Goal: Information Seeking & Learning: Learn about a topic

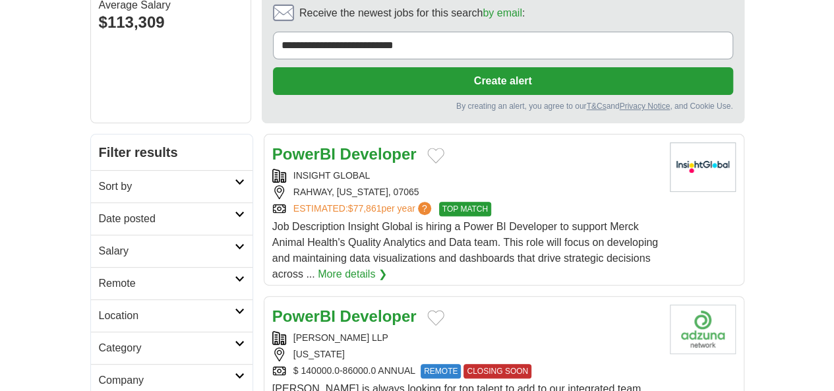
click at [289, 145] on strong "PowerBI" at bounding box center [303, 154] width 63 height 18
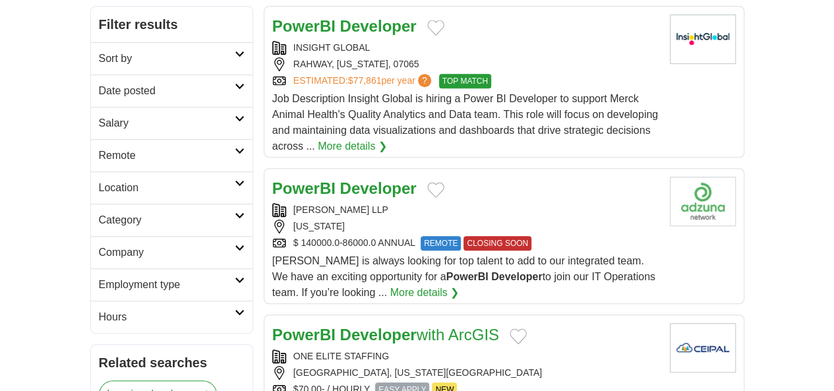
scroll to position [264, 0]
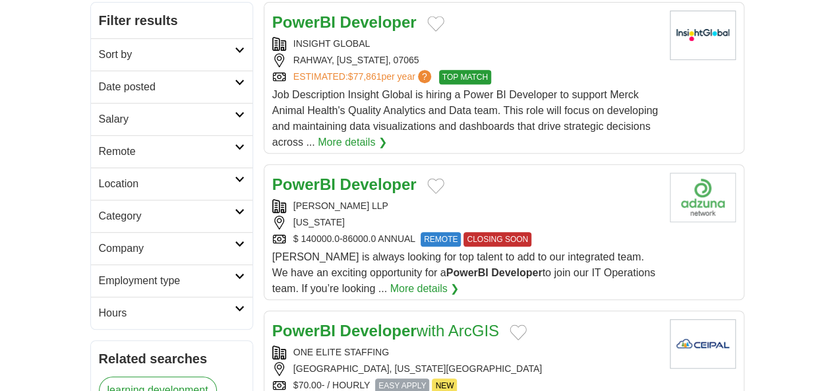
click at [295, 173] on div "PowerBI Developer SENSIBA LLP COLORADO $ 140000.0-86000.0 ANNUAL REMOTE CLOSING…" at bounding box center [465, 235] width 387 height 124
click at [297, 322] on link "PowerBI Developer with ArcGIS" at bounding box center [385, 331] width 227 height 18
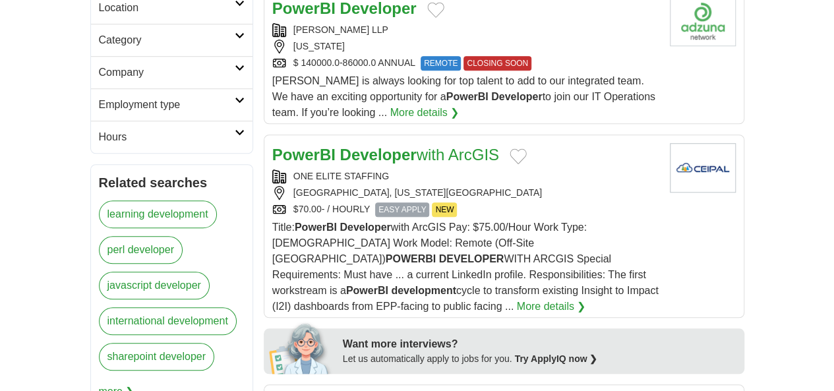
scroll to position [461, 0]
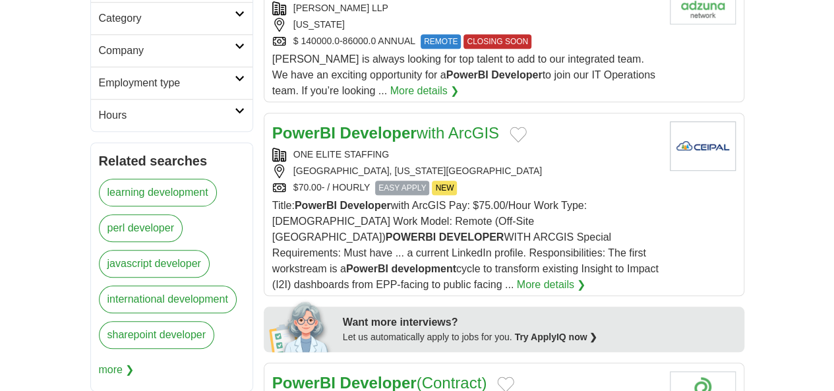
click at [339, 374] on strong "Developer" at bounding box center [377, 383] width 76 height 18
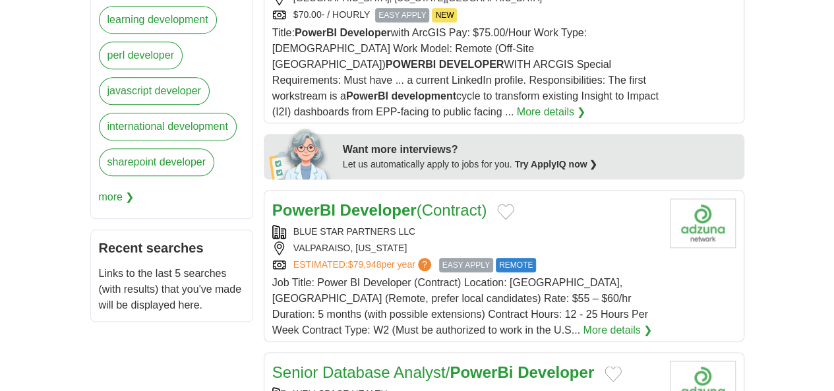
scroll to position [659, 0]
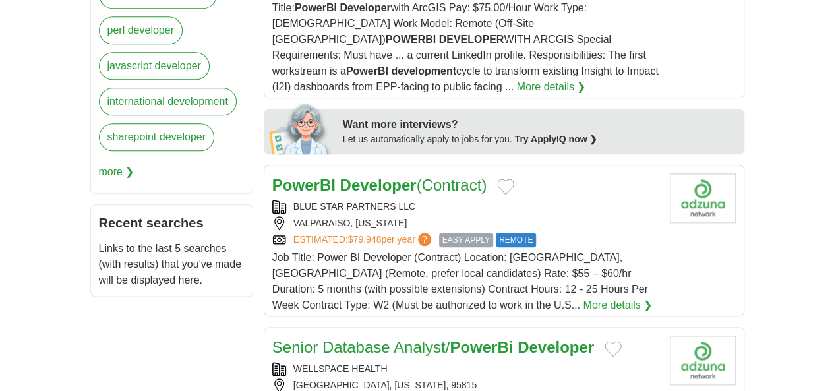
click at [339, 338] on link "Senior Database Analyst/ PowerBi Developer" at bounding box center [433, 347] width 322 height 18
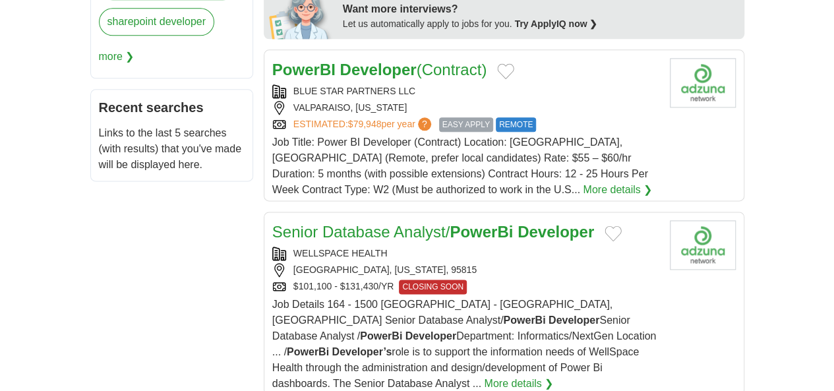
scroll to position [791, 0]
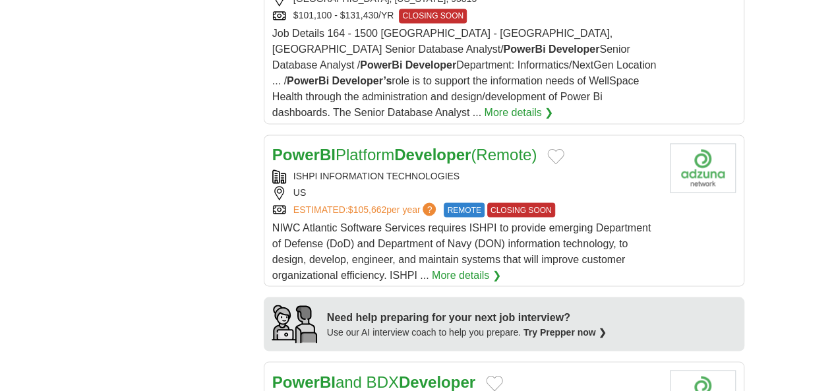
scroll to position [1054, 0]
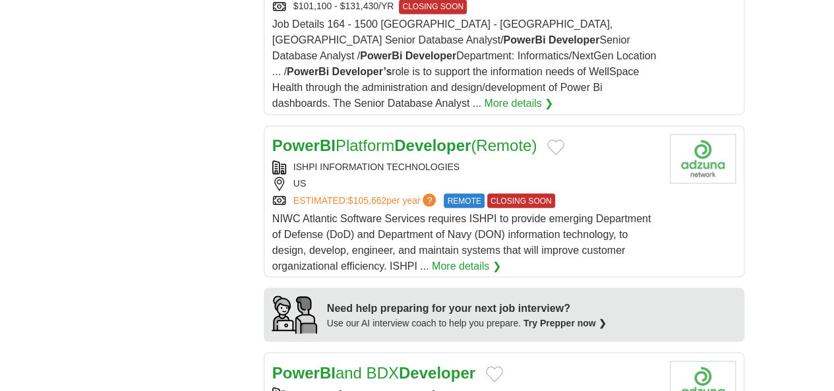
click at [305, 363] on link "PowerBI and BDX Developer" at bounding box center [373, 372] width 203 height 18
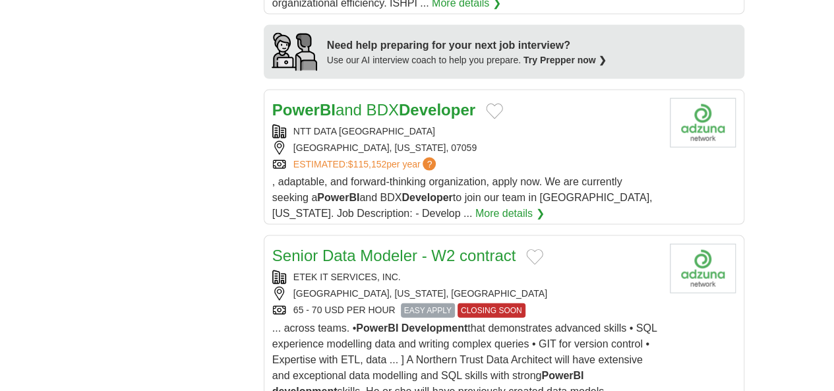
scroll to position [1318, 0]
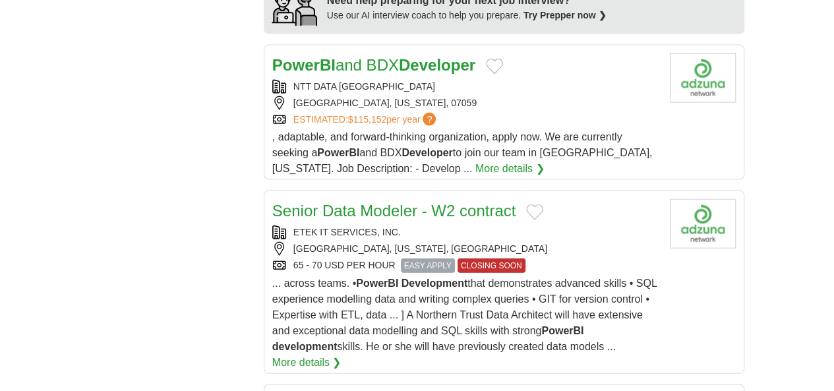
scroll to position [1450, 0]
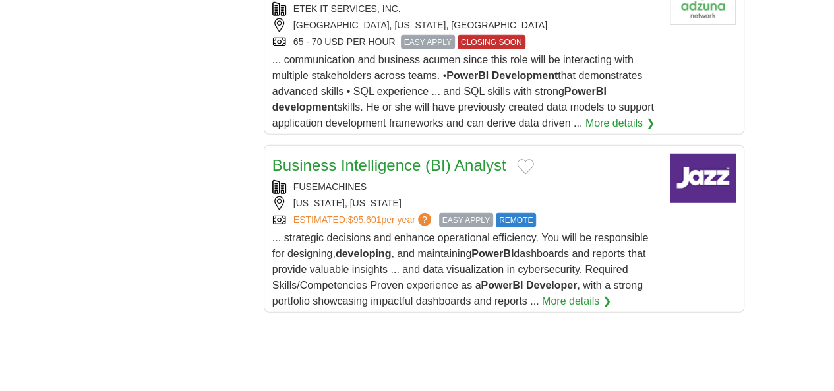
scroll to position [1779, 0]
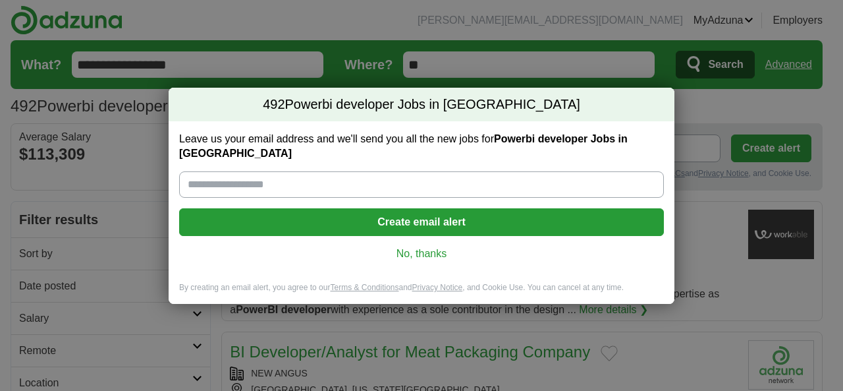
click at [417, 248] on link "No, thanks" at bounding box center [422, 253] width 464 height 14
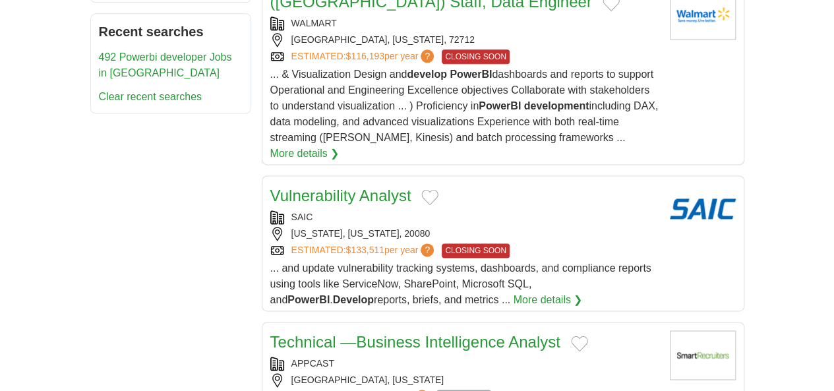
scroll to position [857, 0]
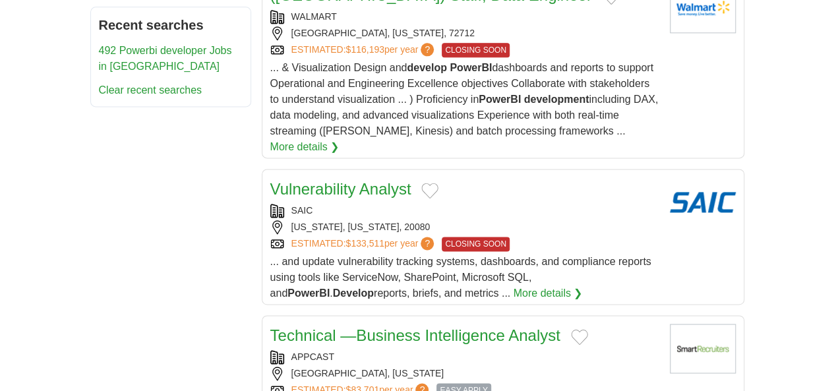
click at [440, 366] on div "NEEDHAM, MASSACHUSETTS" at bounding box center [464, 373] width 389 height 14
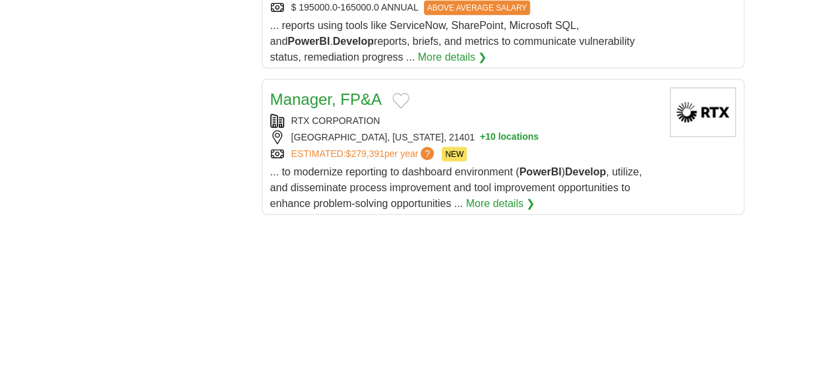
scroll to position [1845, 0]
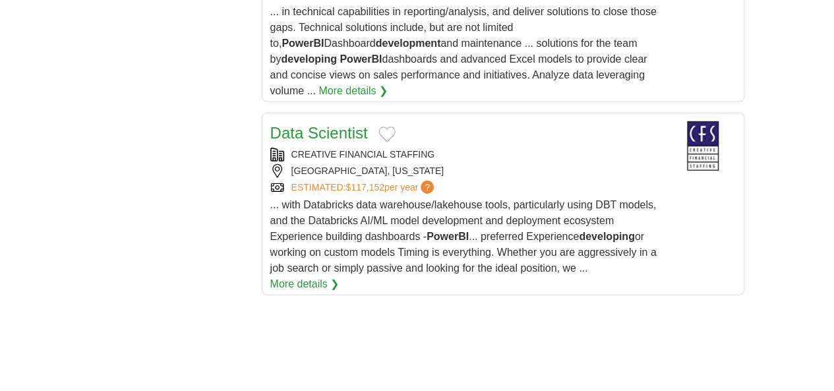
scroll to position [1779, 0]
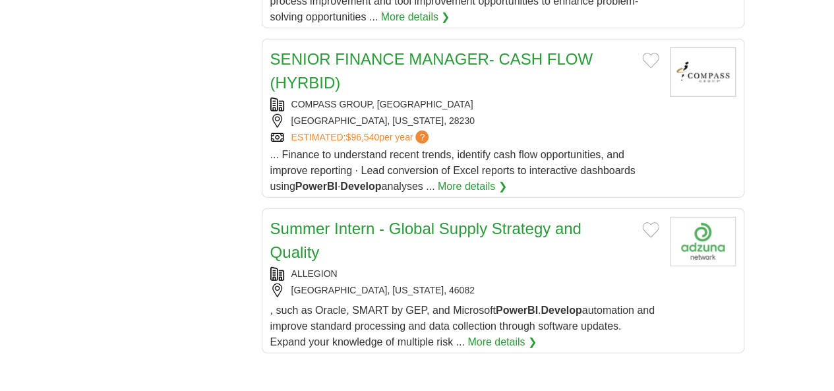
scroll to position [1713, 0]
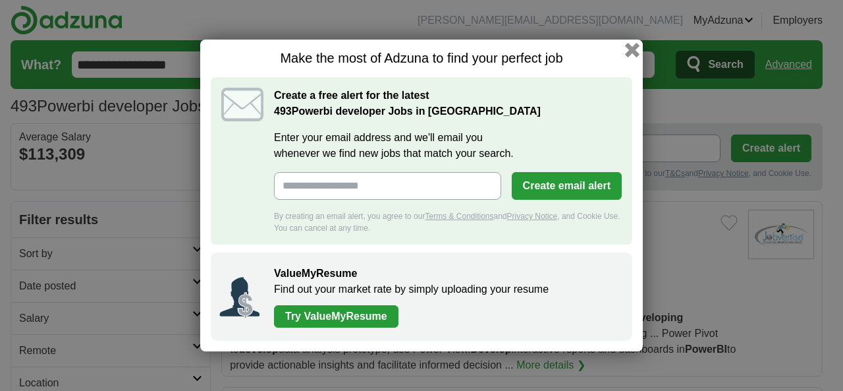
click at [631, 49] on button "button" at bounding box center [632, 50] width 14 height 14
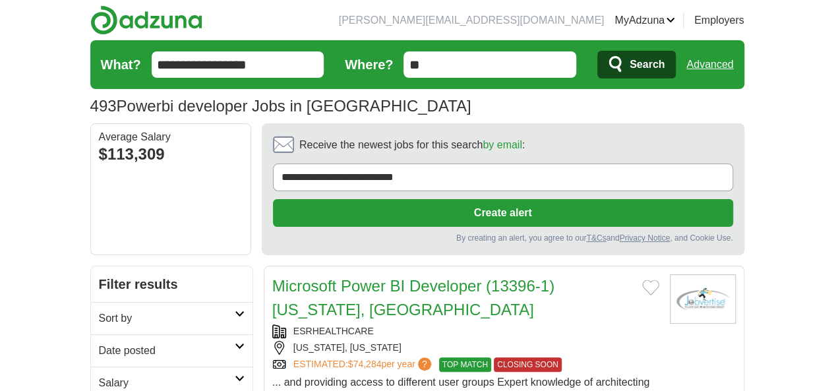
scroll to position [66, 0]
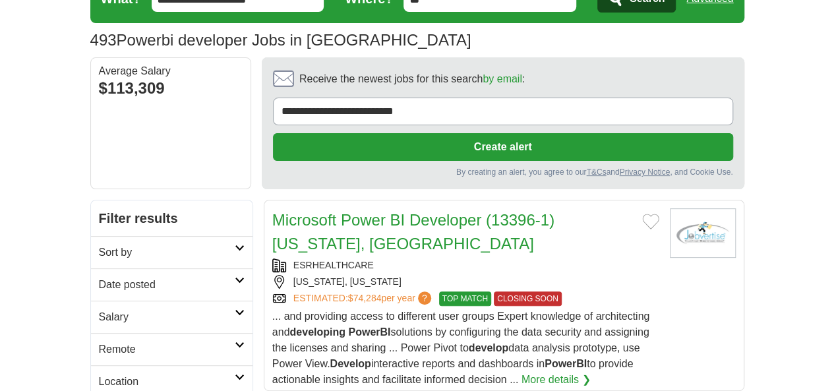
click at [385, 308] on div "... and providing access to different user groups Expert knowledge of architect…" at bounding box center [465, 347] width 387 height 79
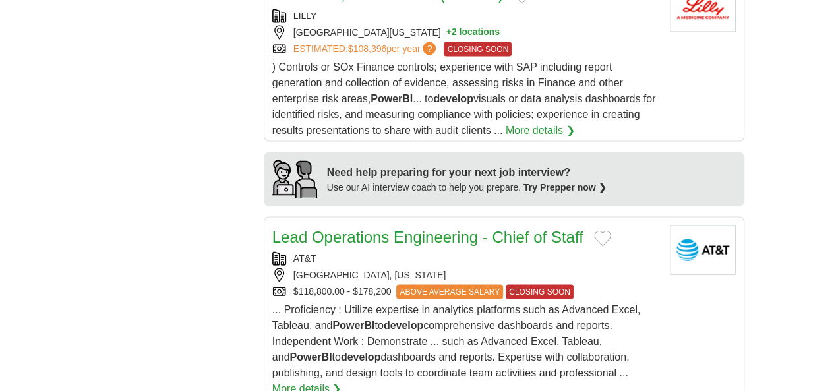
scroll to position [1318, 0]
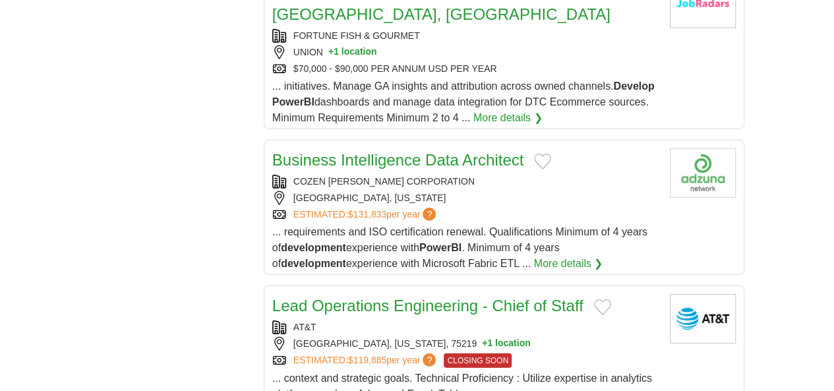
scroll to position [1713, 0]
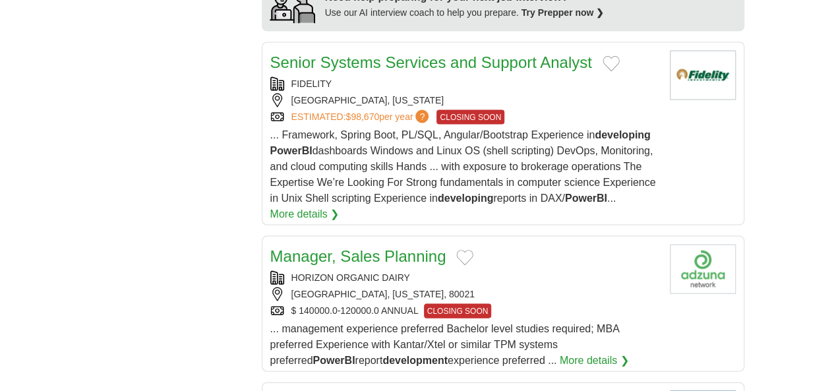
scroll to position [1384, 0]
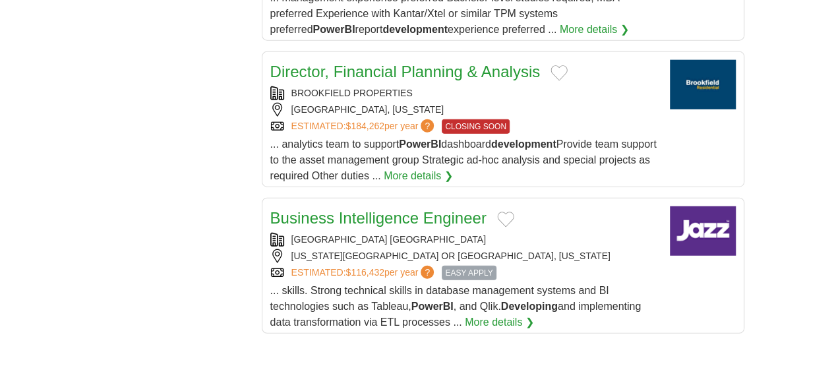
scroll to position [1647, 0]
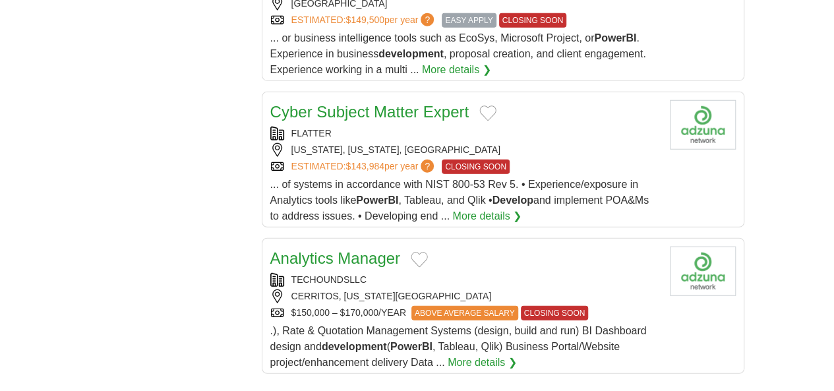
scroll to position [1647, 0]
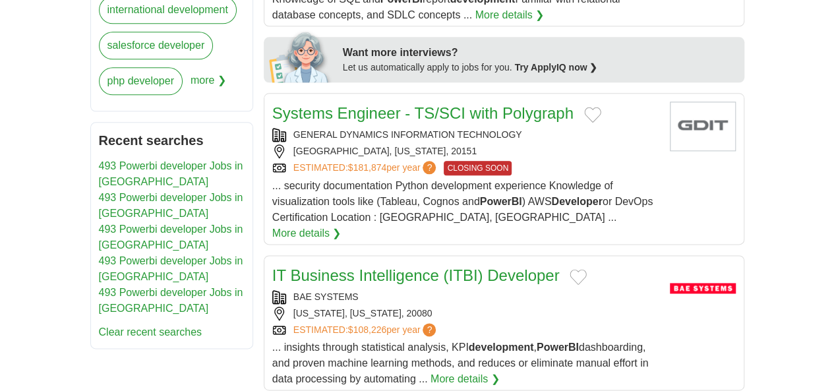
scroll to position [725, 0]
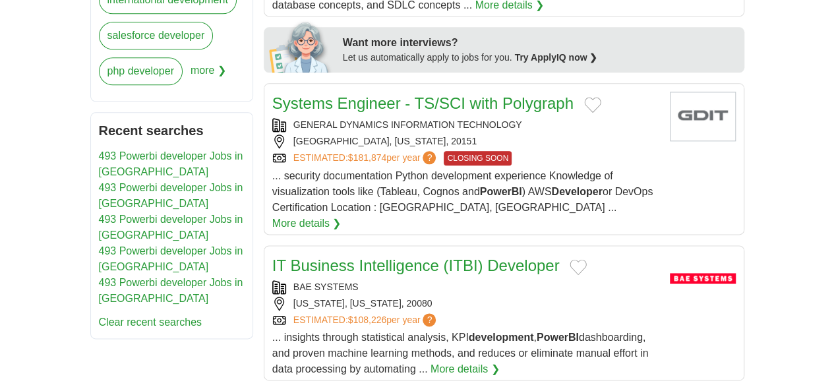
click at [434, 280] on div "BAE SYSTEMS [US_STATE], [US_STATE], 20080 ESTIMATED: $108,226 per year ?" at bounding box center [465, 303] width 387 height 47
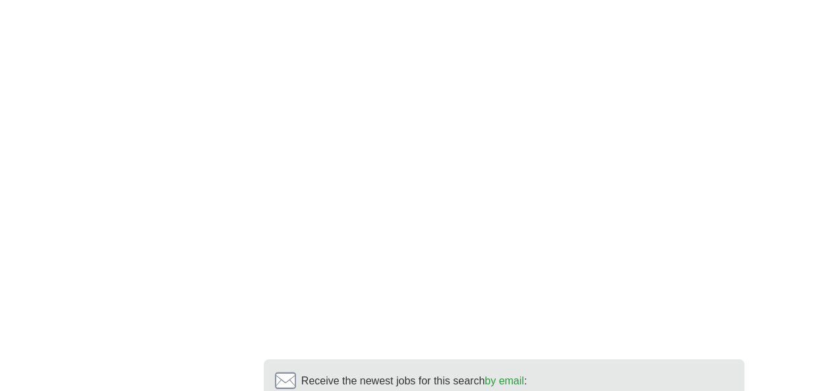
scroll to position [1977, 0]
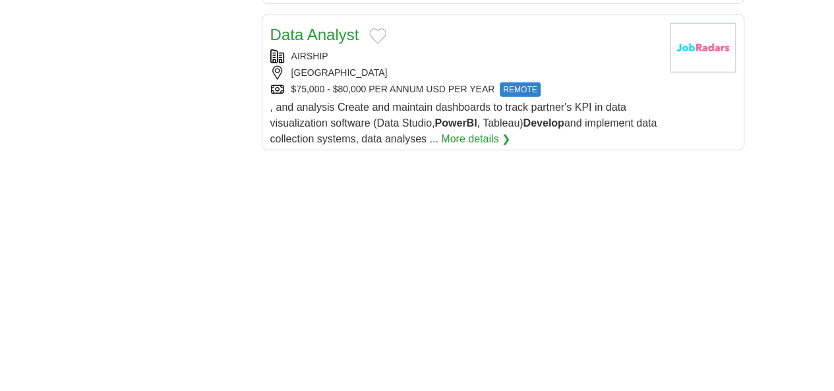
scroll to position [1779, 0]
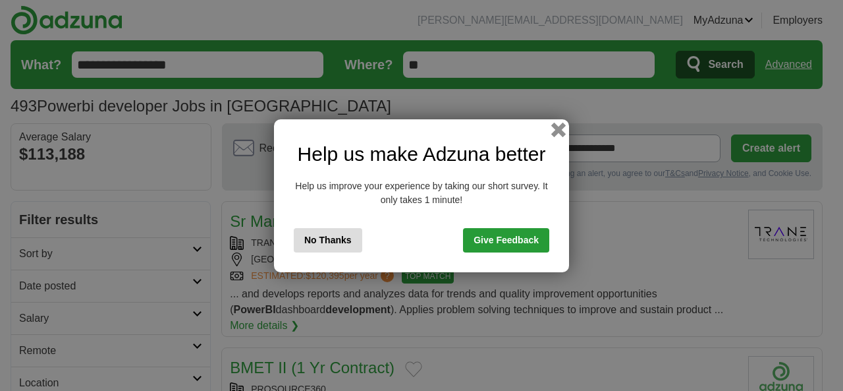
click at [561, 125] on button "button" at bounding box center [559, 129] width 14 height 14
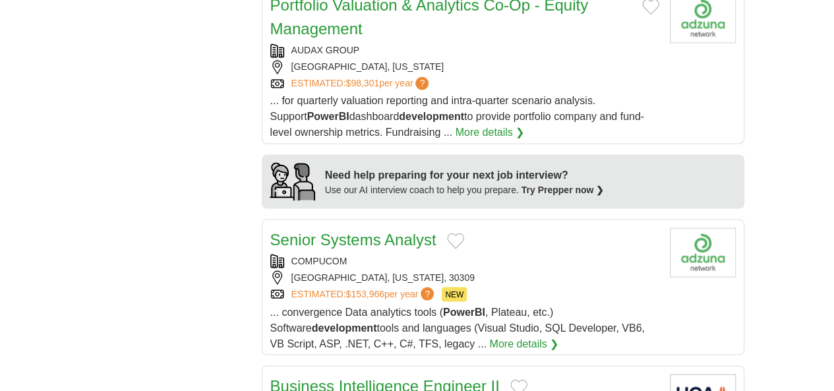
scroll to position [1252, 0]
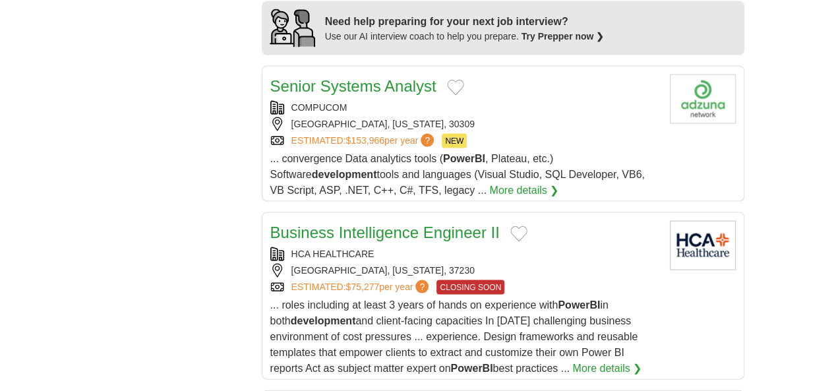
click at [585, 247] on div "HCA HEALTHCARE [GEOGRAPHIC_DATA], [US_STATE], 37230 ESTIMATED: $75,277 per year…" at bounding box center [464, 270] width 389 height 47
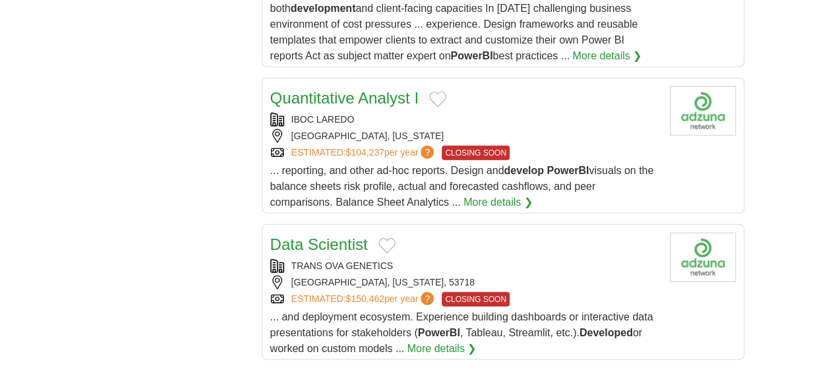
scroll to position [1581, 0]
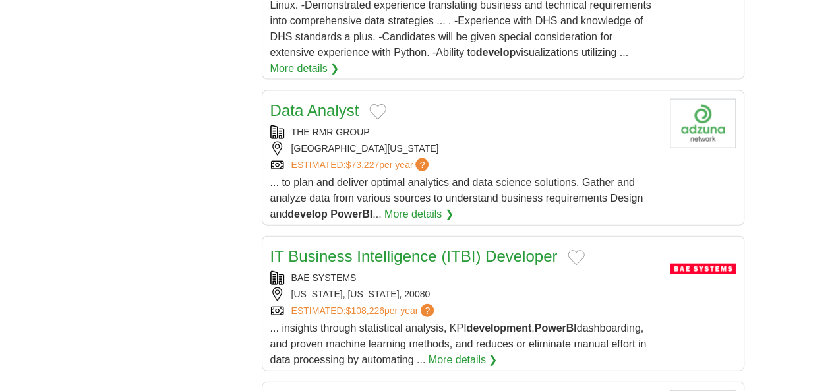
scroll to position [1384, 0]
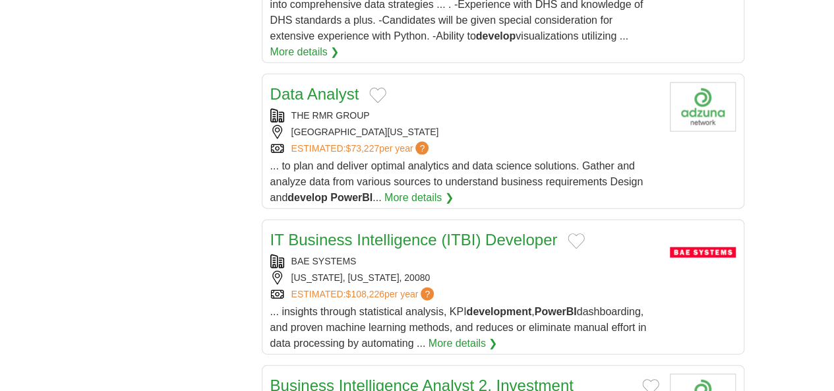
click at [508, 271] on div "WASHINGTON, DISTRICT OF COLUMBIA, 20080" at bounding box center [464, 278] width 389 height 14
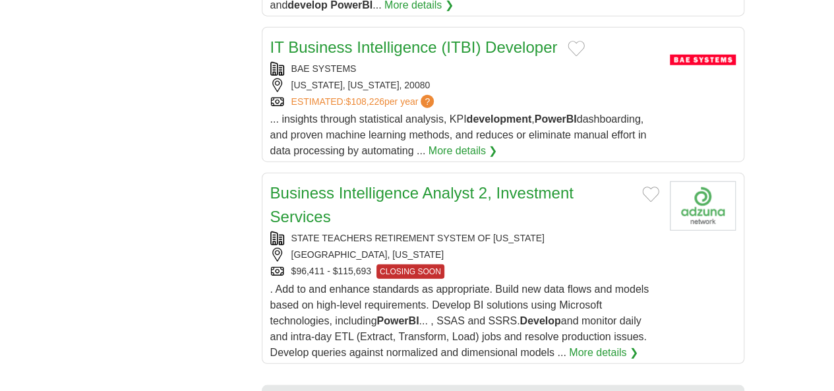
scroll to position [1581, 0]
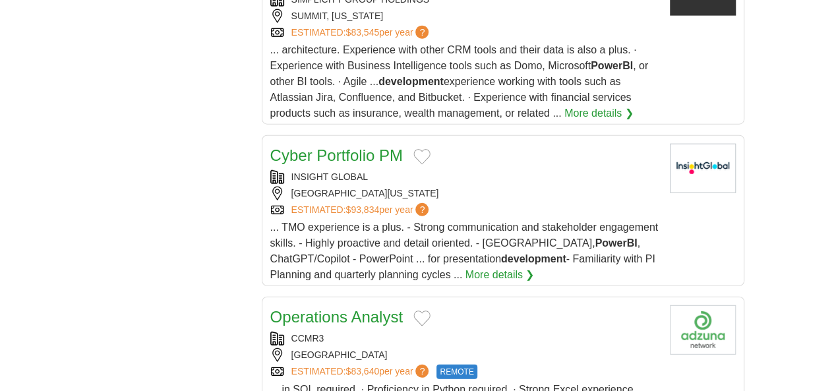
scroll to position [1581, 0]
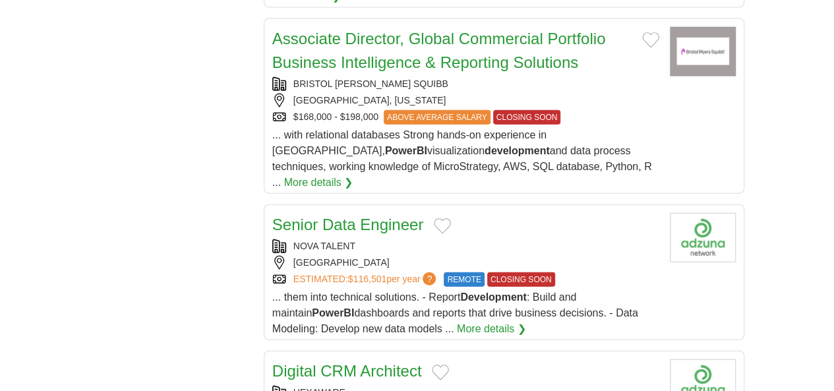
scroll to position [1647, 0]
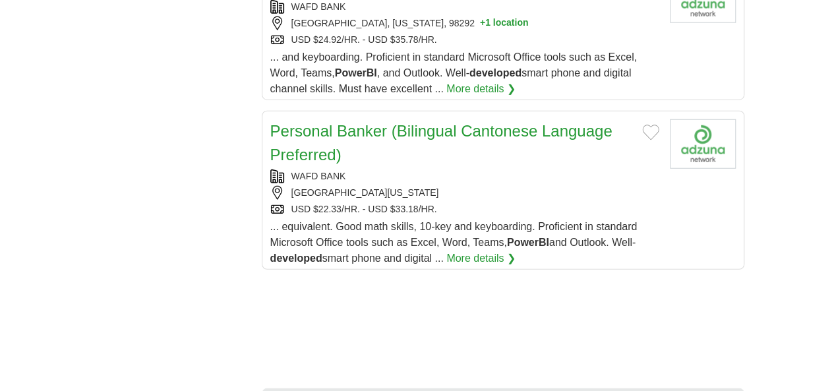
scroll to position [1647, 0]
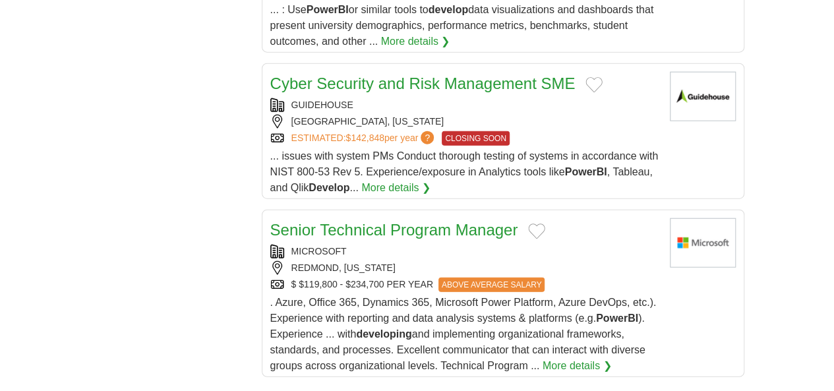
scroll to position [1516, 0]
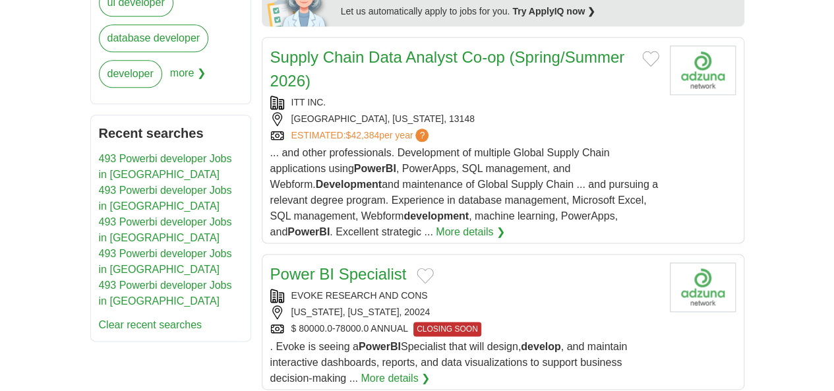
scroll to position [725, 0]
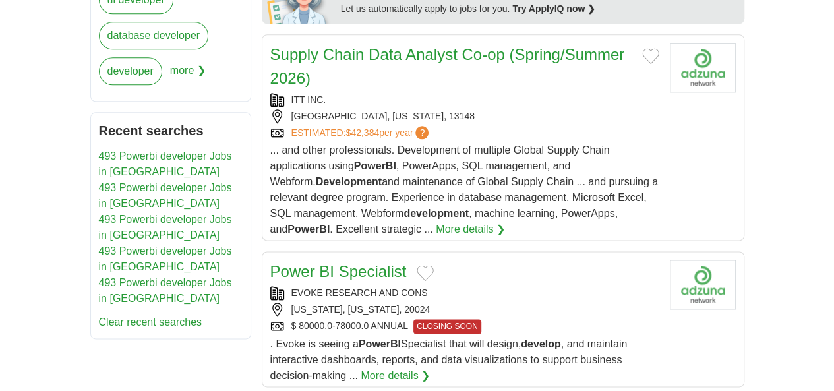
click at [481, 286] on div "EVOKE RESEARCH AND CONS WASHINGTON, DISTRICT OF COLUMBIA, 20024 $ 80000.0-78000…" at bounding box center [464, 309] width 389 height 47
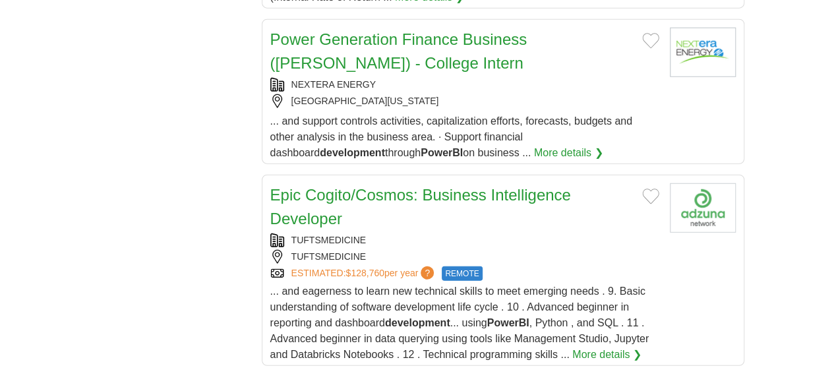
scroll to position [1713, 0]
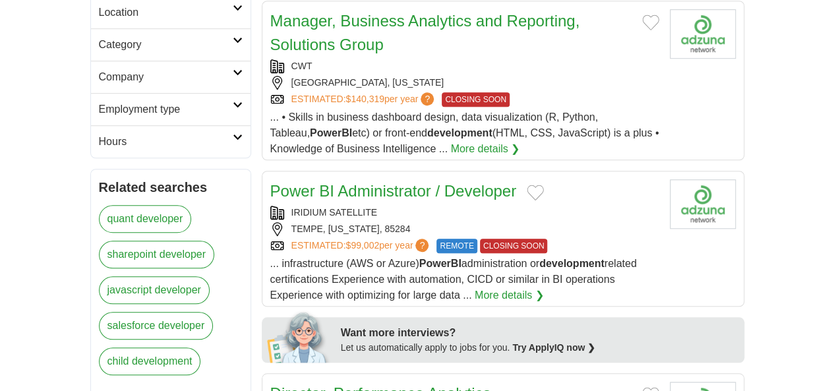
scroll to position [461, 0]
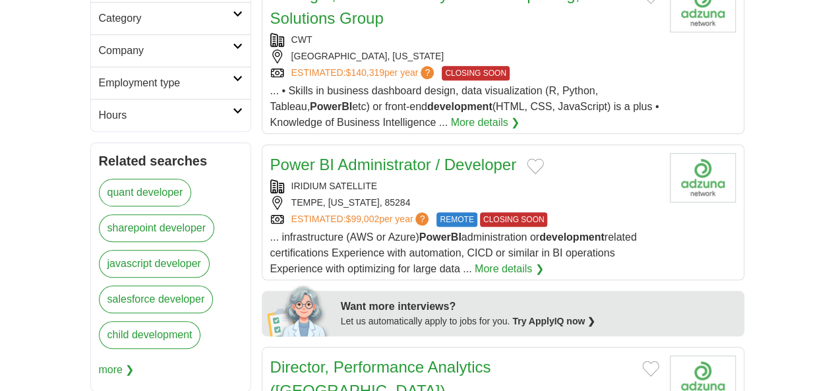
click at [584, 212] on div "ESTIMATED: $99,002 per year ? REMOTE CLOSING SOON" at bounding box center [464, 219] width 389 height 14
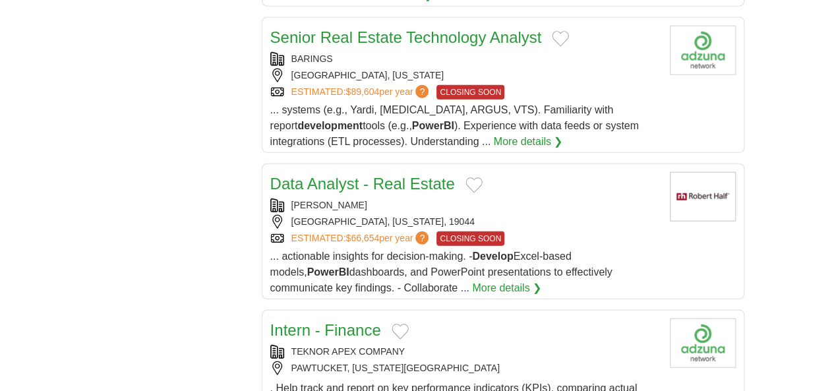
scroll to position [1647, 0]
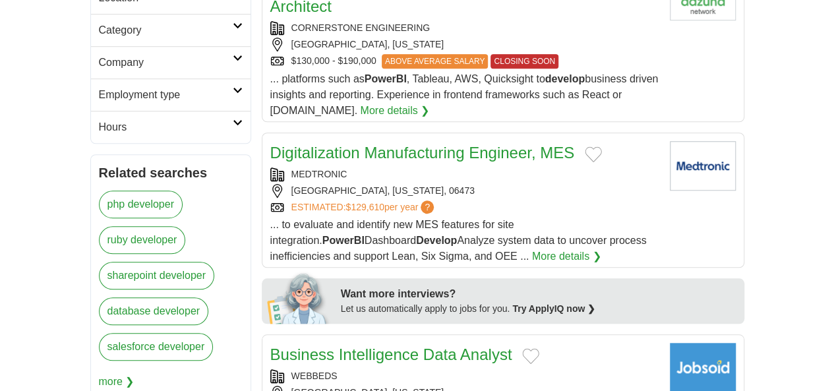
scroll to position [593, 0]
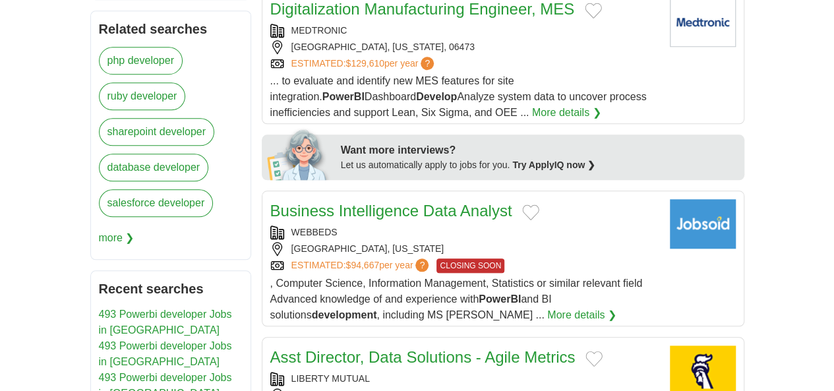
click at [581, 258] on div "ESTIMATED: $94,667 per year ? CLOSING SOON" at bounding box center [464, 265] width 389 height 14
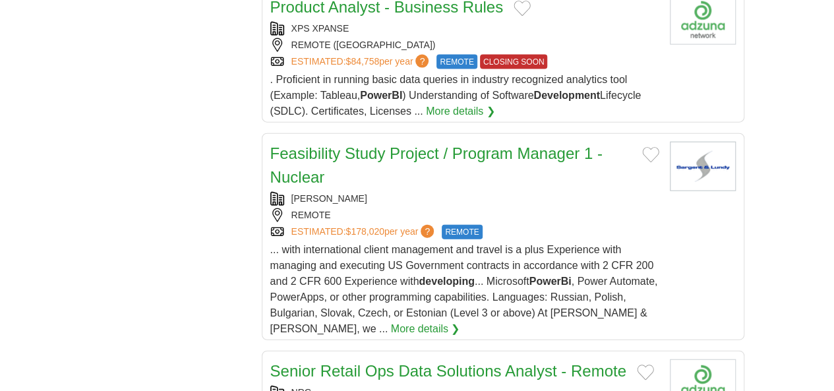
scroll to position [1516, 0]
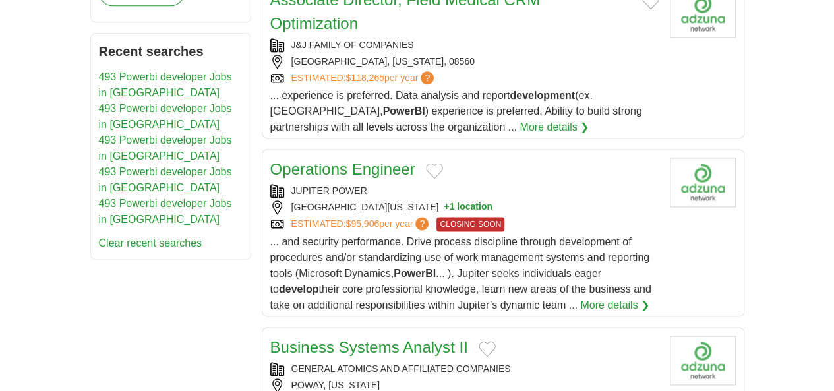
scroll to position [857, 0]
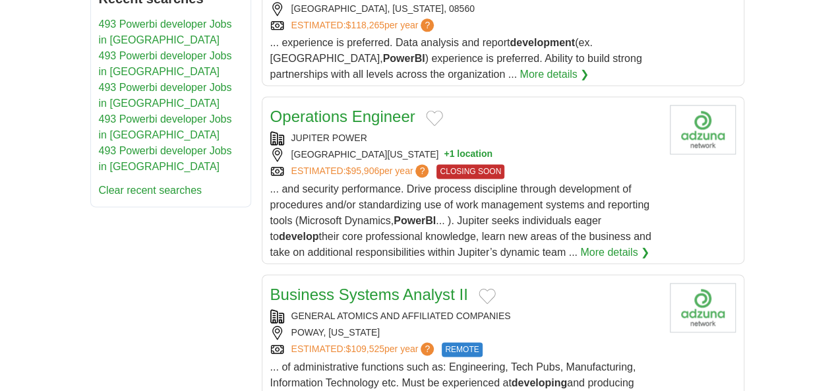
click at [543, 309] on div "GENERAL ATOMICS AND AFFILIATED COMPANIES" at bounding box center [464, 316] width 389 height 14
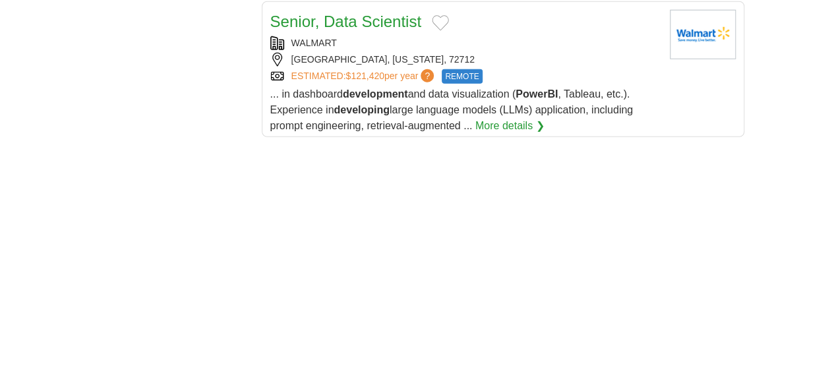
scroll to position [1779, 0]
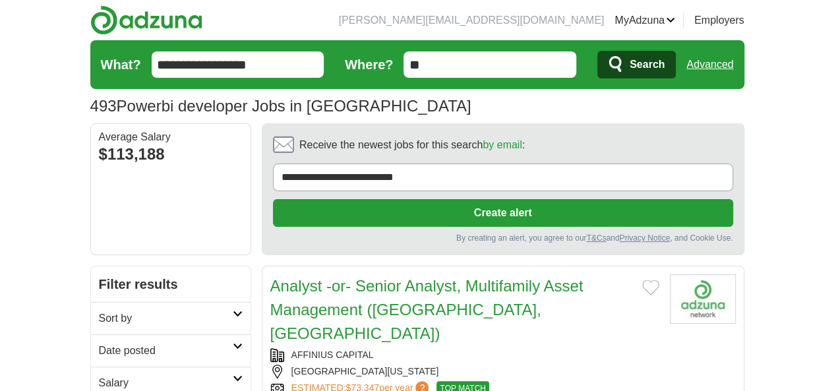
click at [488, 75] on input "**" at bounding box center [489, 64] width 173 height 26
drag, startPoint x: 474, startPoint y: 68, endPoint x: 366, endPoint y: 65, distance: 108.8
click at [366, 65] on form "**********" at bounding box center [417, 64] width 654 height 49
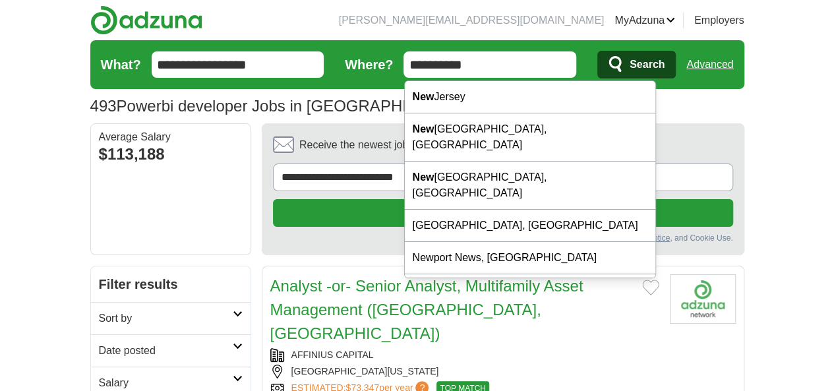
type input "**********"
click at [597, 51] on button "Search" at bounding box center [636, 65] width 78 height 28
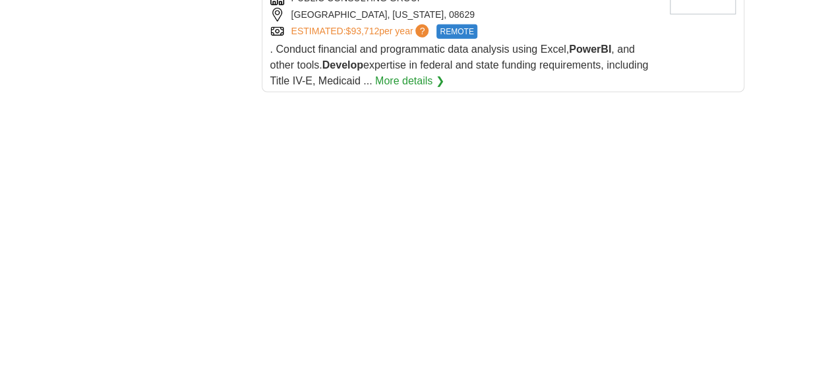
scroll to position [1911, 0]
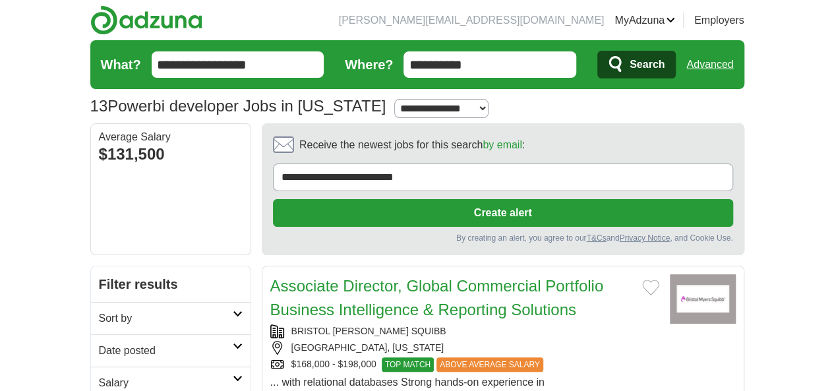
drag, startPoint x: 484, startPoint y: 58, endPoint x: 391, endPoint y: 58, distance: 92.9
click at [391, 58] on form "**********" at bounding box center [417, 64] width 654 height 49
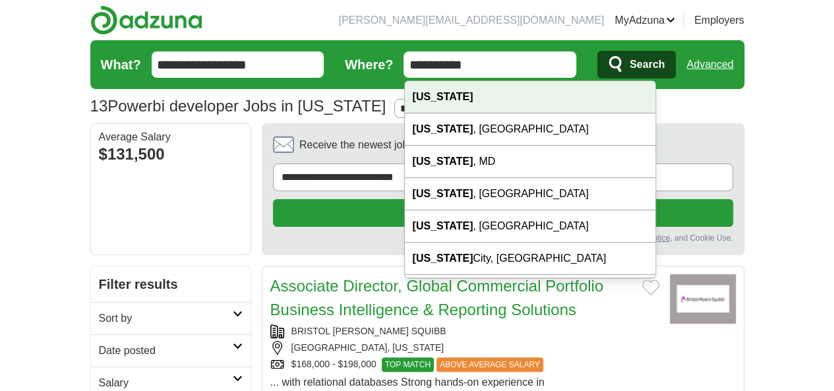
click at [451, 100] on strong "[US_STATE]" at bounding box center [443, 96] width 61 height 11
type input "**********"
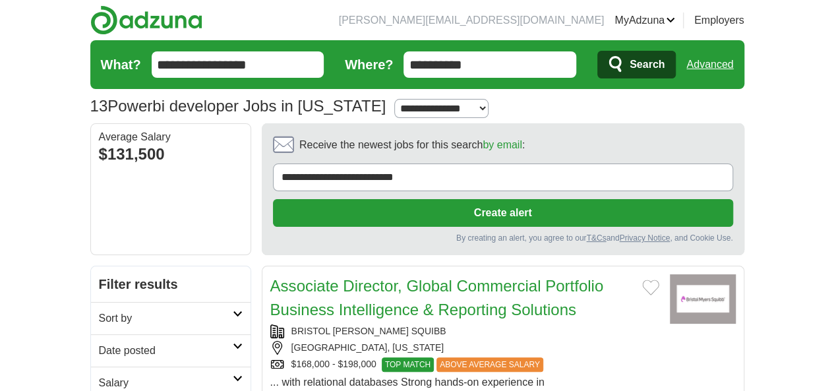
click at [675, 68] on button "Search" at bounding box center [636, 65] width 78 height 28
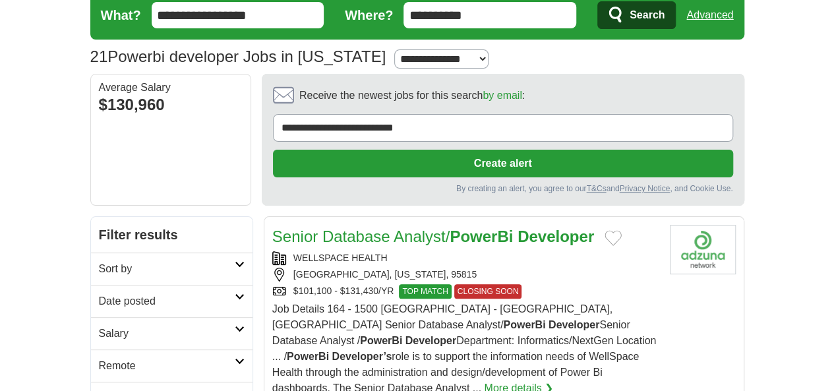
scroll to position [66, 0]
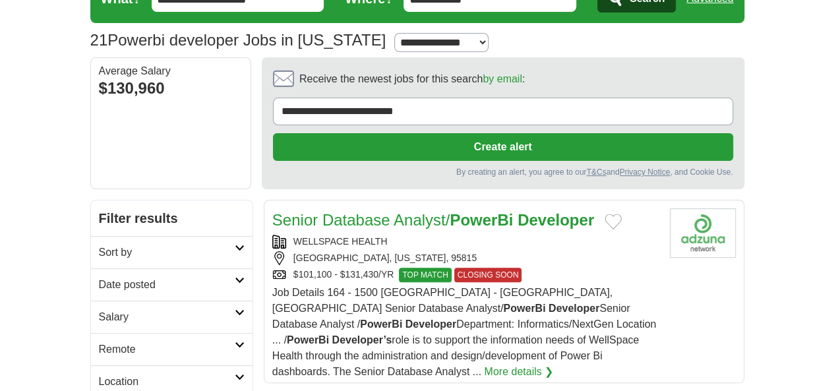
click at [560, 268] on div "$101,100 - $131,430/YR TOP MATCH CLOSING SOON" at bounding box center [465, 275] width 387 height 14
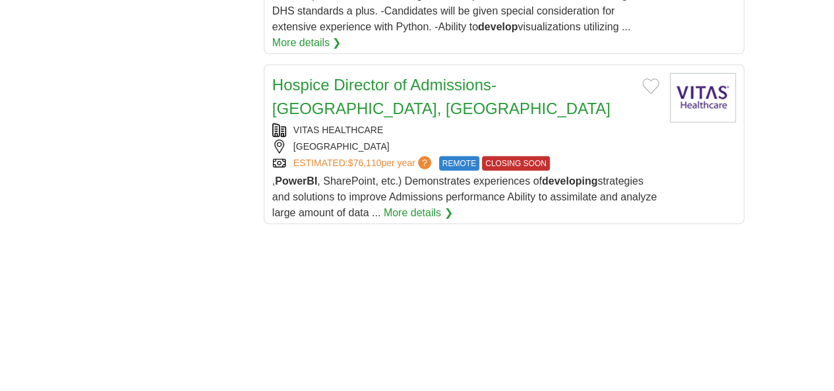
scroll to position [1779, 0]
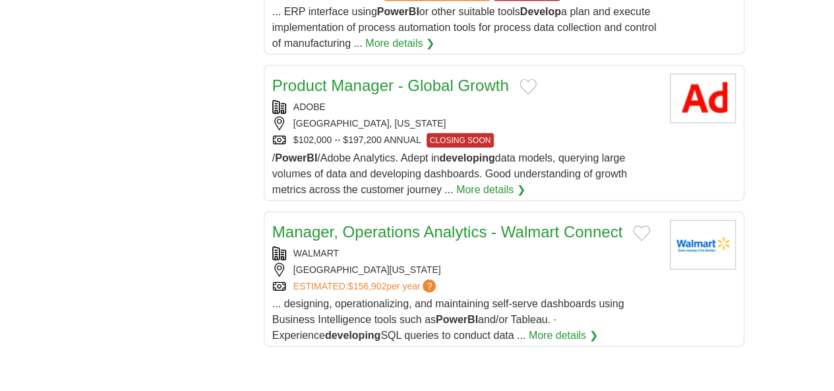
scroll to position [1516, 0]
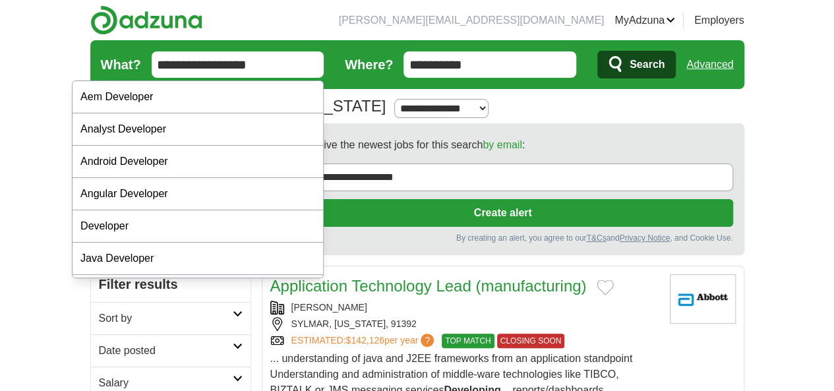
drag, startPoint x: 233, startPoint y: 71, endPoint x: 110, endPoint y: 77, distance: 123.4
click at [110, 77] on form "**********" at bounding box center [417, 64] width 654 height 49
drag, startPoint x: 458, startPoint y: 53, endPoint x: 478, endPoint y: 61, distance: 21.9
click at [460, 55] on input "**********" at bounding box center [489, 64] width 173 height 26
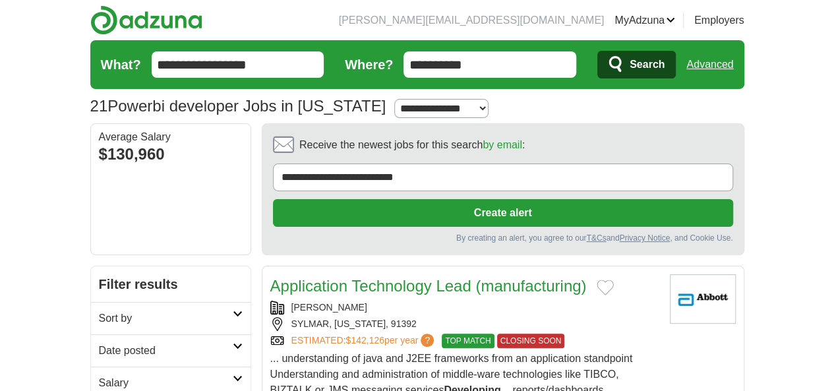
drag, startPoint x: 481, startPoint y: 61, endPoint x: 385, endPoint y: 69, distance: 95.8
click at [385, 69] on form "**********" at bounding box center [417, 64] width 654 height 49
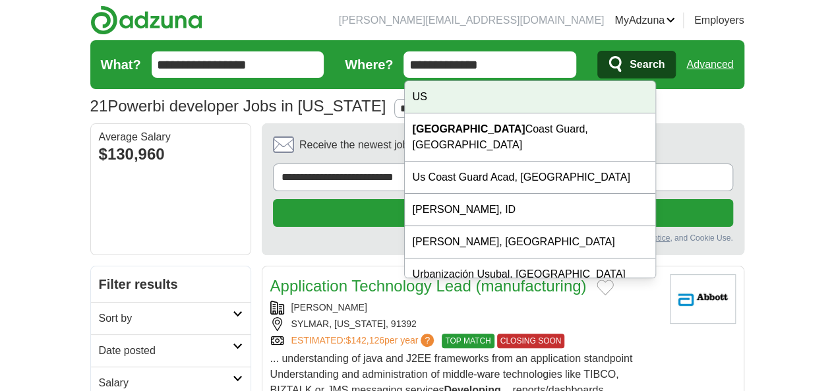
click at [443, 96] on div "US" at bounding box center [530, 97] width 250 height 32
type input "**"
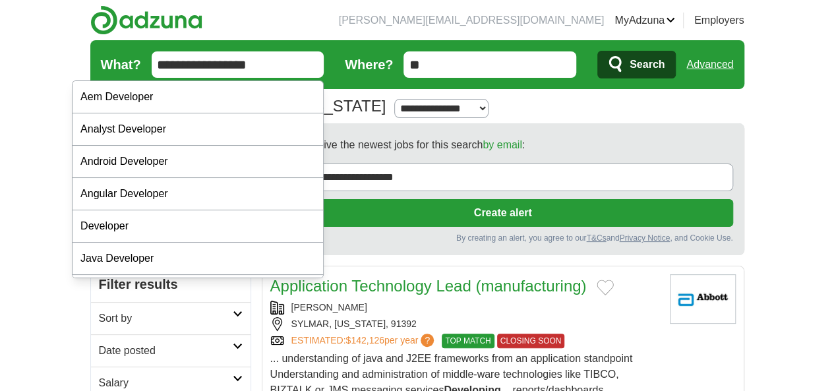
drag, startPoint x: 196, startPoint y: 55, endPoint x: 75, endPoint y: 67, distance: 121.2
click at [152, 67] on input "**********" at bounding box center [238, 64] width 173 height 26
click at [152, 70] on input "**********" at bounding box center [238, 64] width 173 height 26
drag, startPoint x: 124, startPoint y: 63, endPoint x: 75, endPoint y: 61, distance: 48.8
click at [152, 61] on input "**********" at bounding box center [238, 64] width 173 height 26
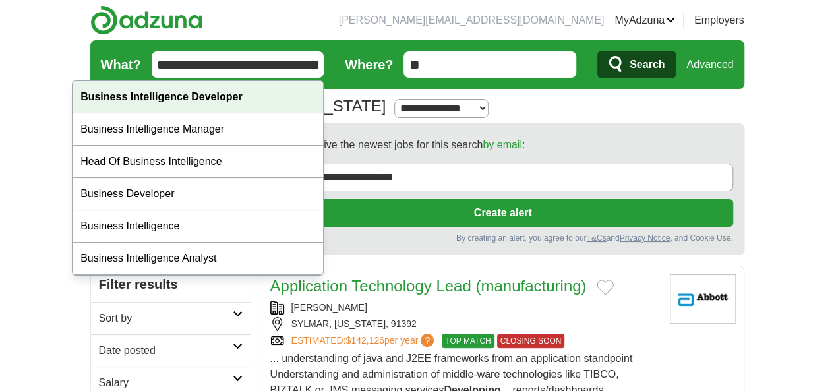
click at [231, 101] on strong "Business Intelligence Developer" at bounding box center [160, 96] width 161 height 11
type input "**********"
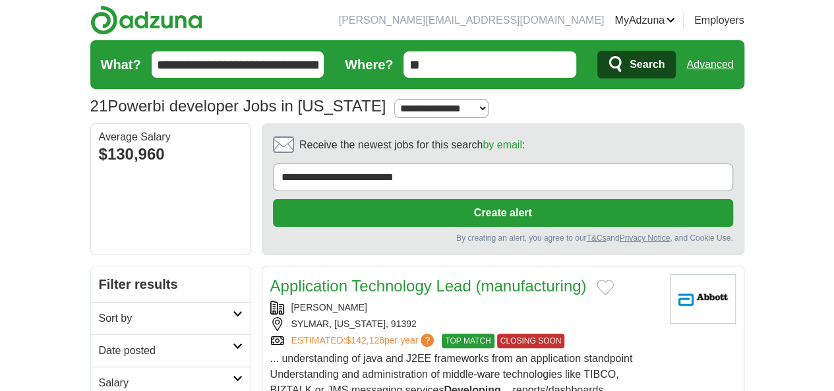
click at [624, 63] on icon "submit" at bounding box center [616, 64] width 16 height 18
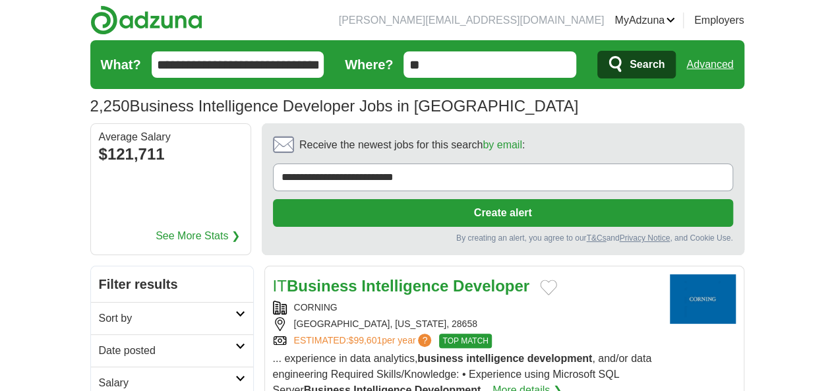
click at [445, 300] on div "CORNING" at bounding box center [466, 307] width 386 height 14
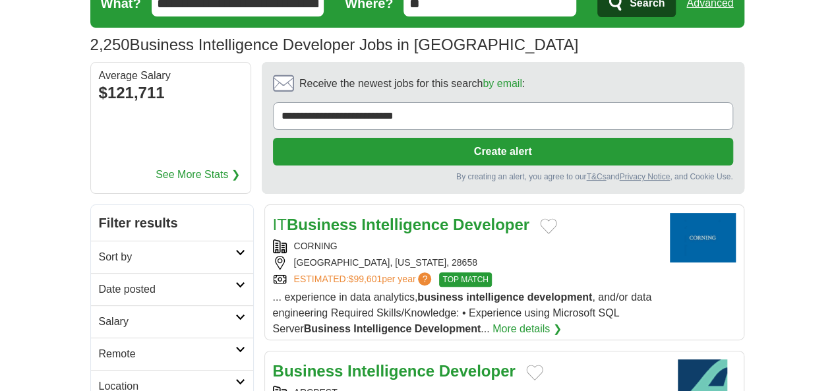
scroll to position [198, 0]
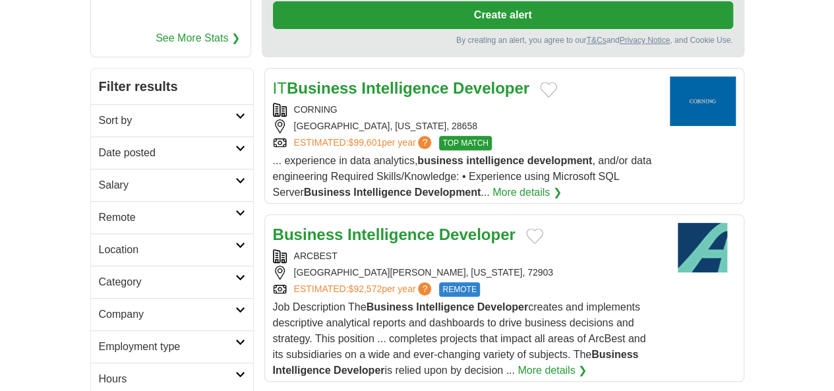
click at [484, 249] on div "ARCBEST" at bounding box center [466, 256] width 386 height 14
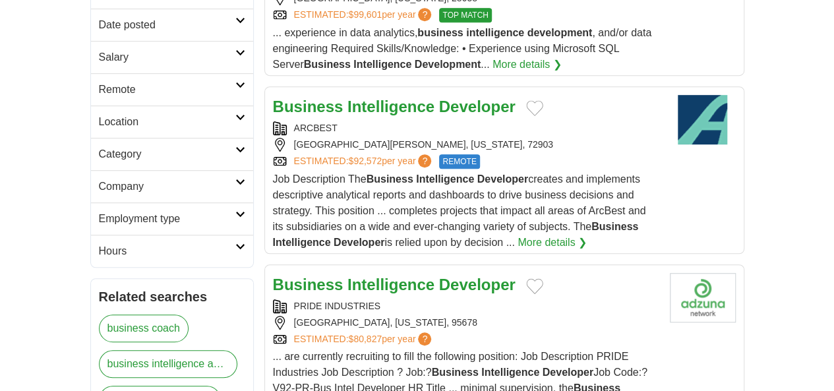
scroll to position [329, 0]
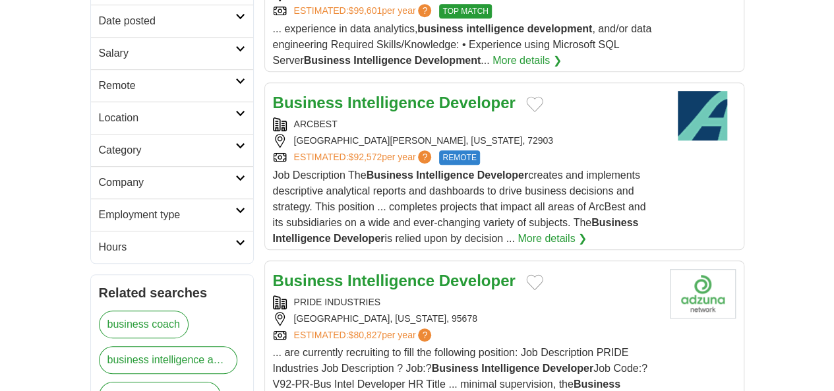
click at [451, 295] on div "PRIDE INDUSTRIES ROSEVILLE, CALIFORNIA, 95678 ESTIMATED: $80,827 per year ?" at bounding box center [466, 318] width 386 height 47
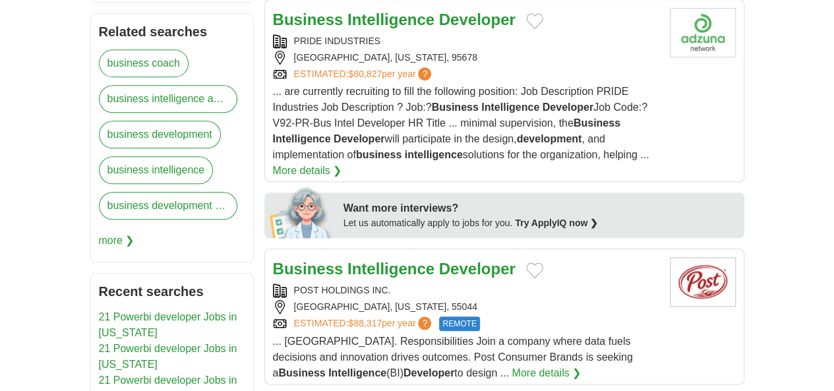
scroll to position [593, 0]
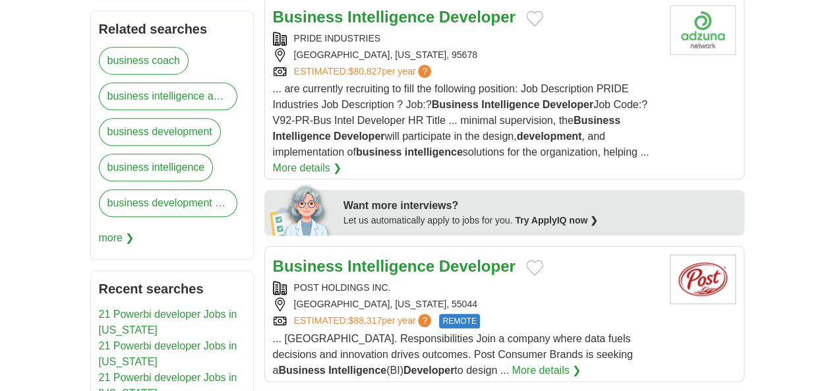
click at [501, 297] on div "LAKEVILLE, MINNESOTA, 55044" at bounding box center [466, 304] width 386 height 14
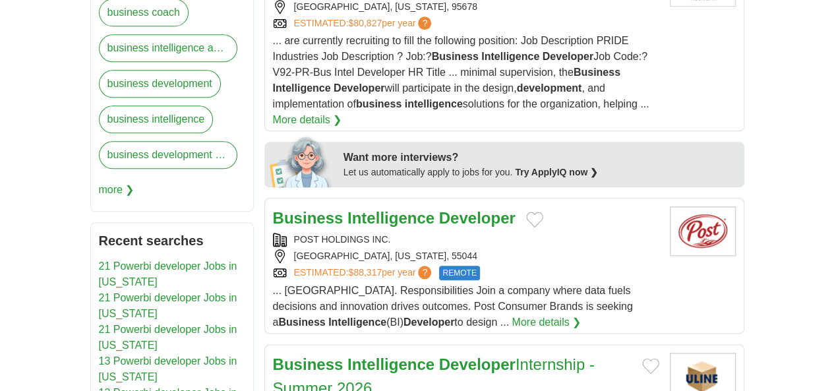
scroll to position [725, 0]
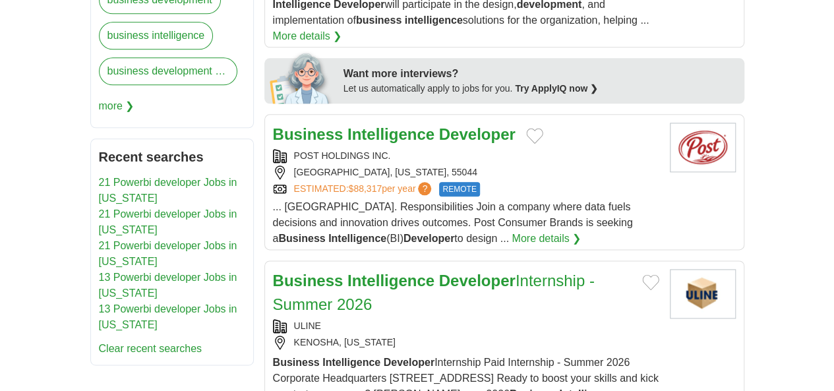
click at [450, 335] on div "KENOSHA, WISCONSIN" at bounding box center [466, 342] width 386 height 14
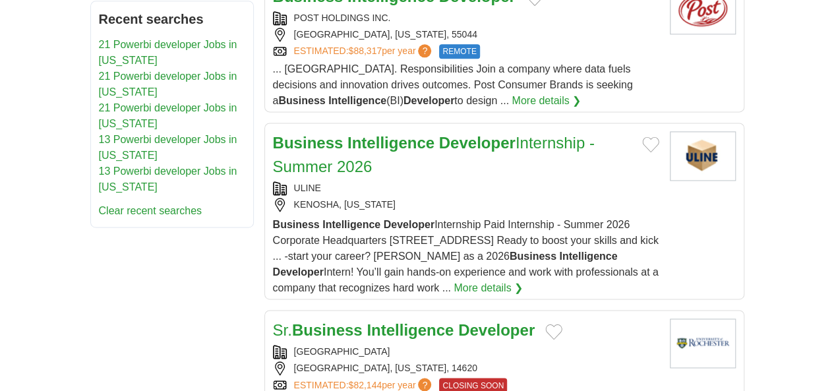
scroll to position [923, 0]
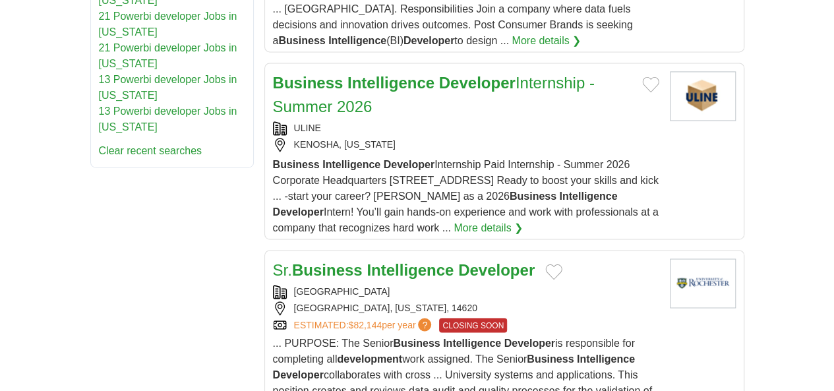
click at [496, 301] on div "BRIGHTON, NEW YORK, 14620" at bounding box center [466, 308] width 386 height 14
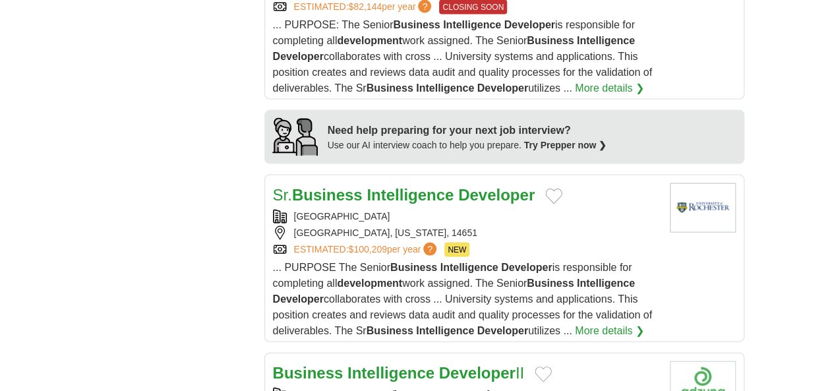
scroll to position [1252, 0]
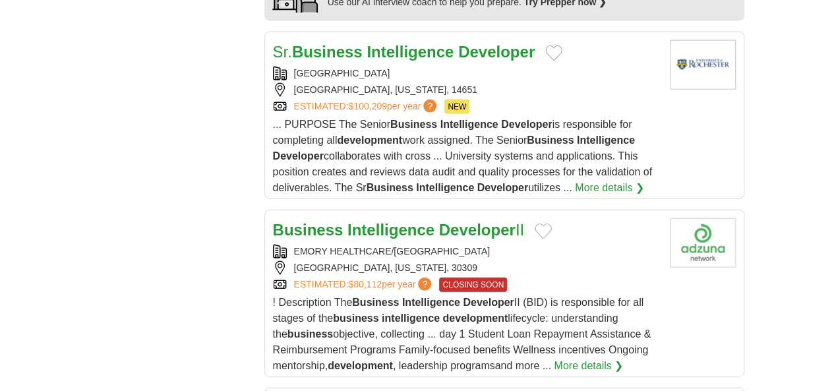
scroll to position [1384, 0]
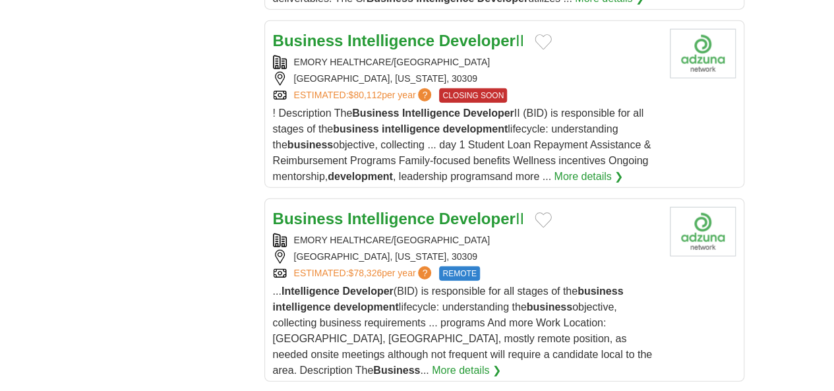
scroll to position [1581, 0]
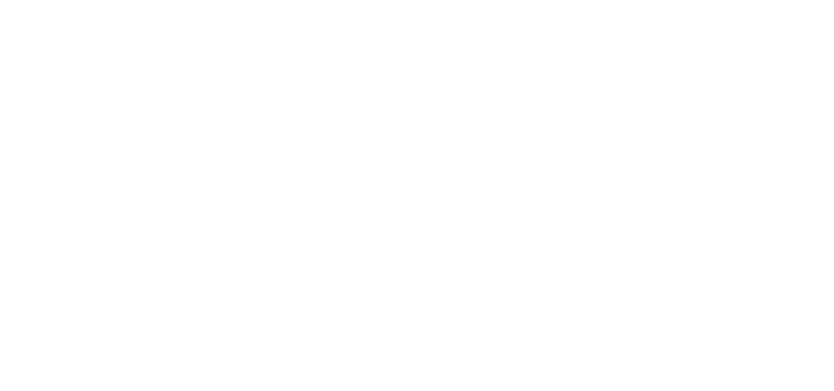
scroll to position [2240, 0]
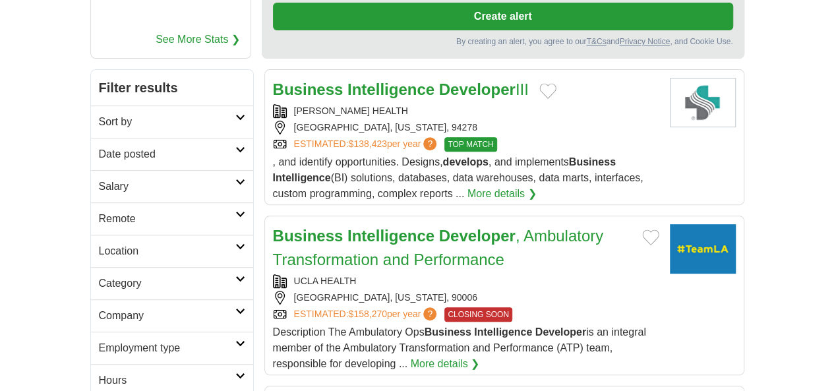
scroll to position [198, 0]
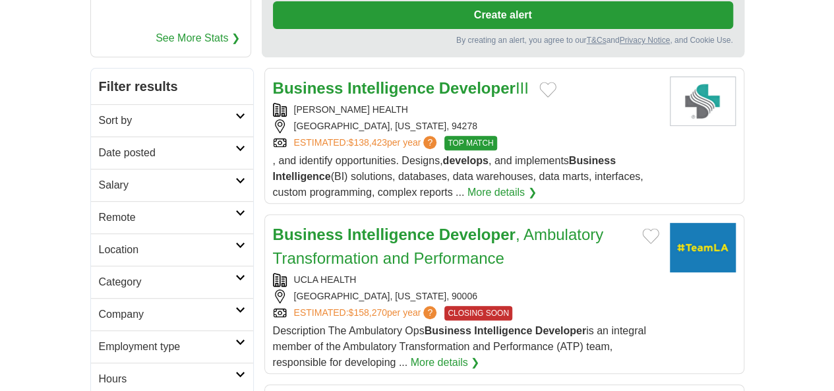
click at [506, 273] on div "UCLA HEALTH" at bounding box center [466, 280] width 386 height 14
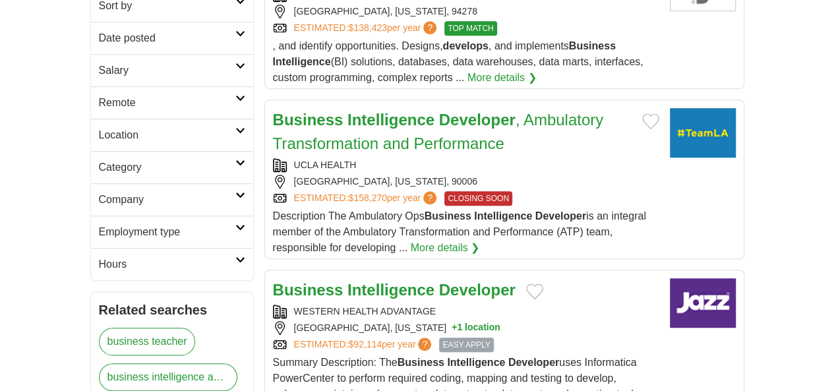
scroll to position [329, 0]
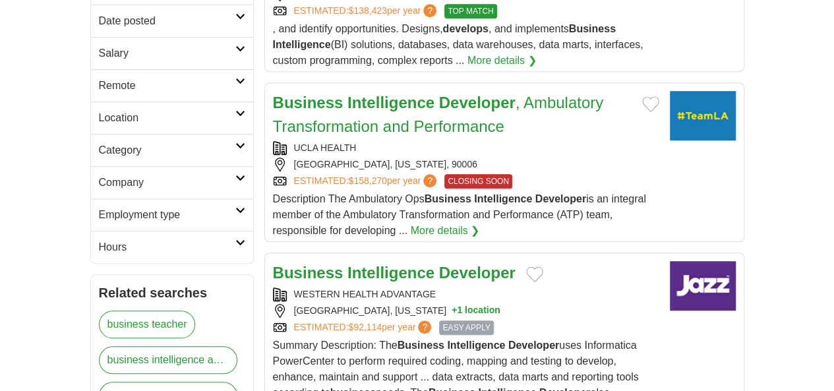
click at [470, 304] on div "[GEOGRAPHIC_DATA], [US_STATE] + 1 location" at bounding box center [466, 311] width 386 height 14
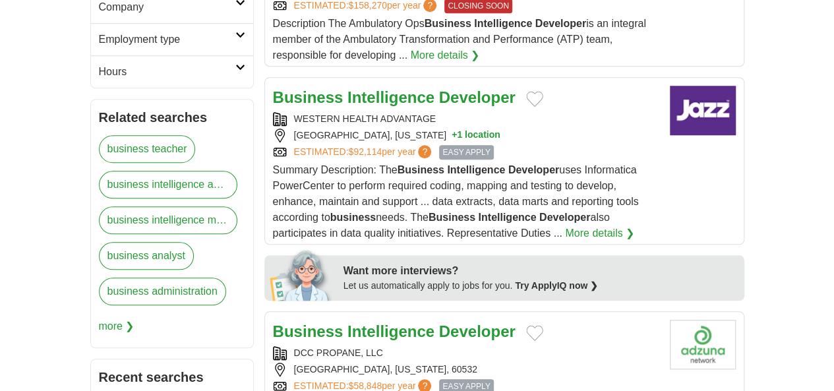
scroll to position [527, 0]
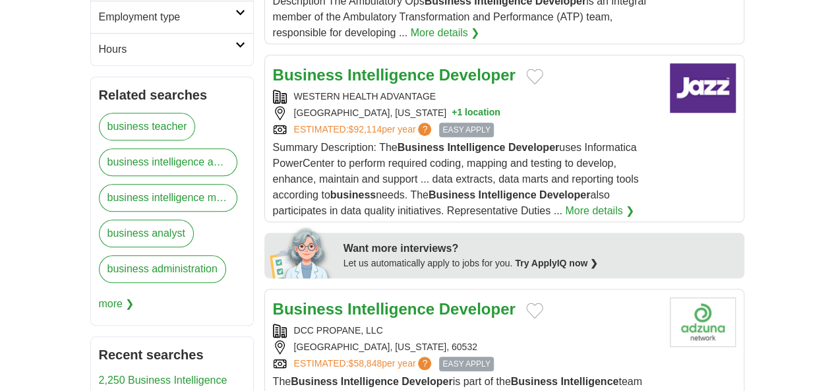
click at [467, 324] on div "DCC PROPANE, LLC" at bounding box center [466, 331] width 386 height 14
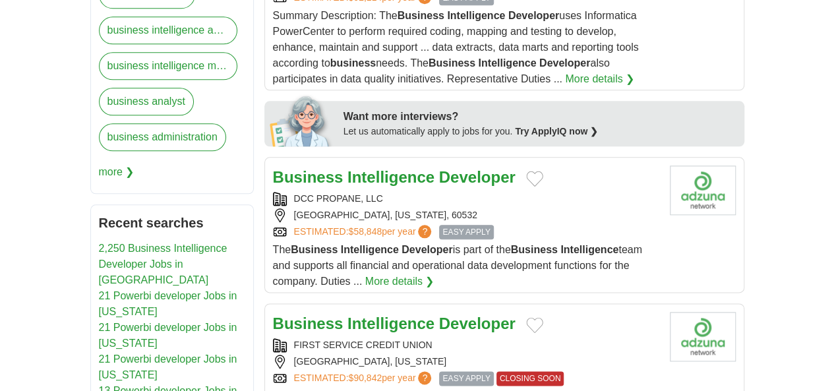
click at [492, 312] on div "Business Intelligence Developer FIRST SERVICE CREDIT UNION [GEOGRAPHIC_DATA], […" at bounding box center [466, 382] width 386 height 140
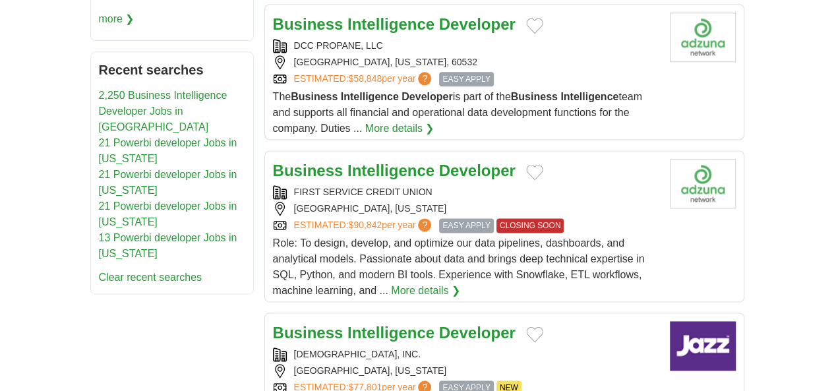
scroll to position [857, 0]
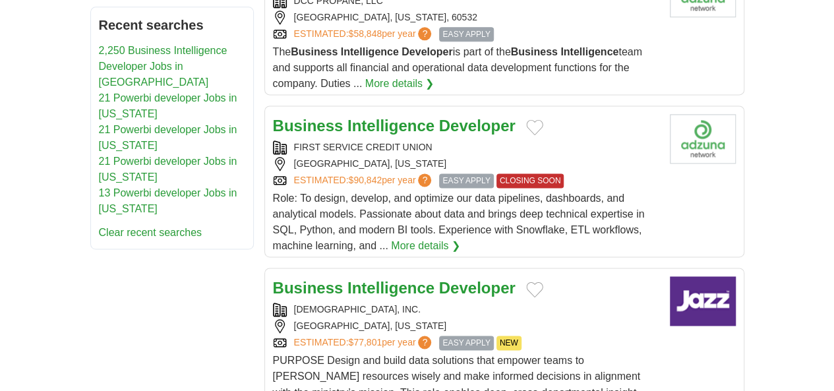
click at [514, 319] on div "[GEOGRAPHIC_DATA], [US_STATE]" at bounding box center [466, 326] width 386 height 14
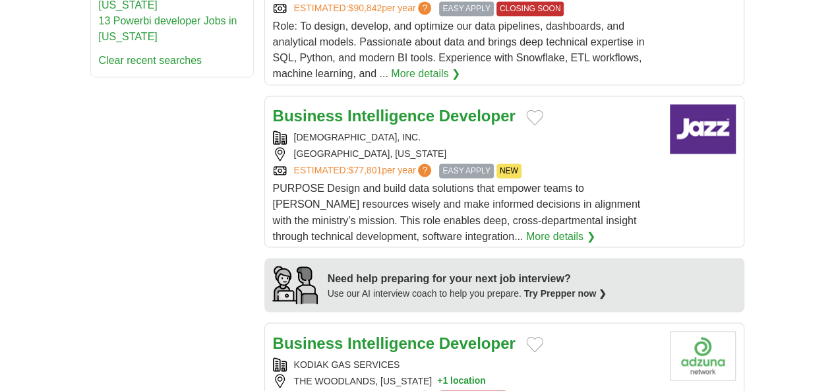
scroll to position [1054, 0]
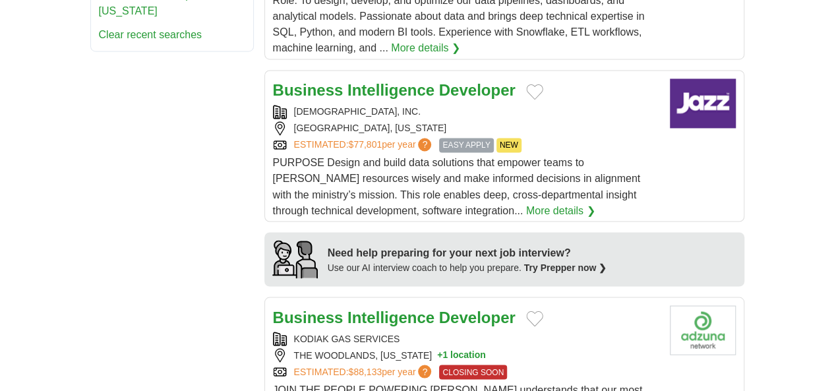
click at [494, 364] on div "ESTIMATED: $88,133 per year ? CLOSING SOON" at bounding box center [466, 371] width 386 height 14
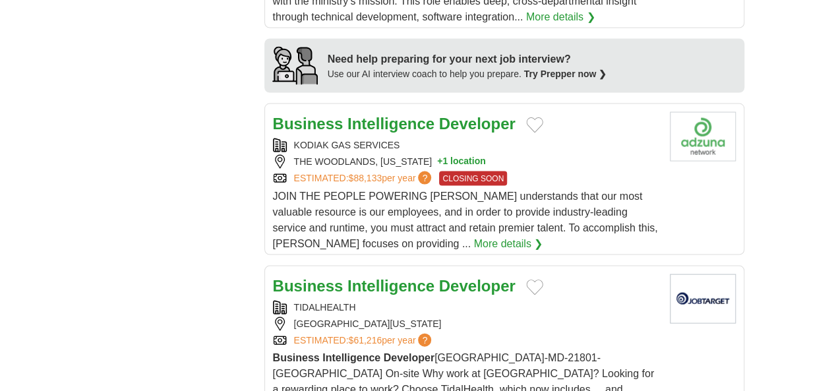
scroll to position [1252, 0]
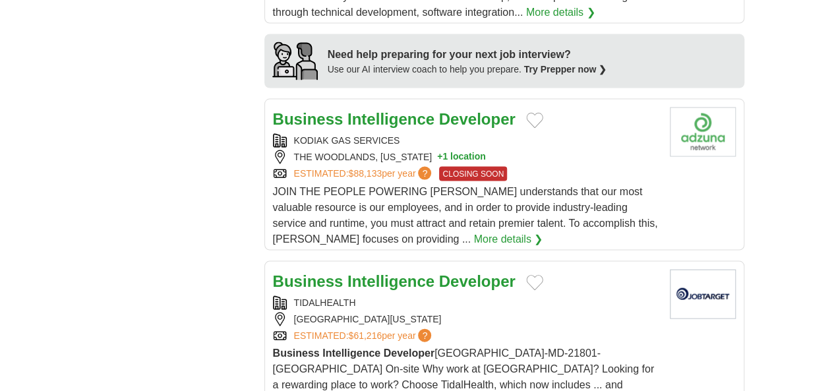
click at [453, 329] on div "ESTIMATED: $61,216 per year ?" at bounding box center [466, 336] width 386 height 14
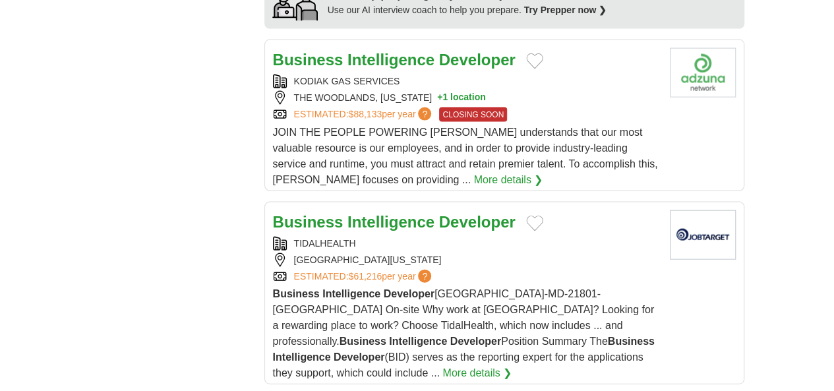
scroll to position [1384, 0]
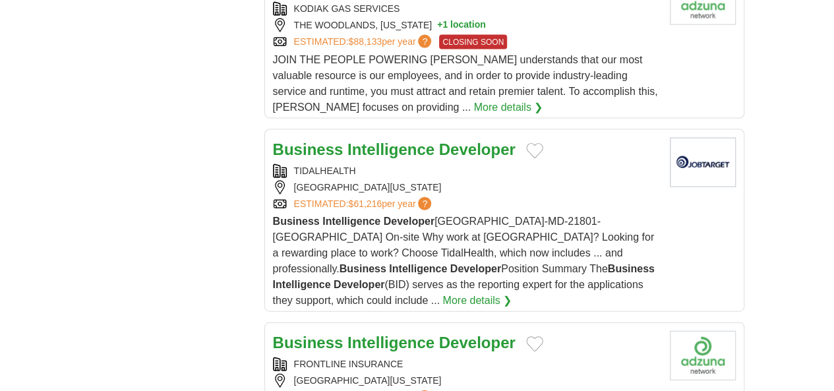
click at [390, 374] on div "[GEOGRAPHIC_DATA][US_STATE]" at bounding box center [466, 381] width 386 height 14
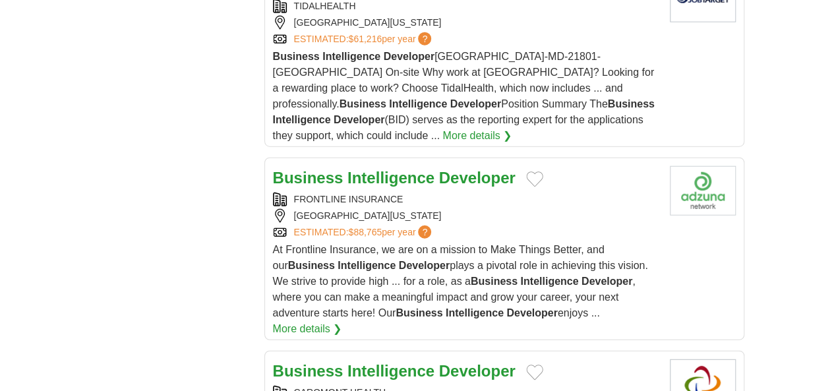
scroll to position [1581, 0]
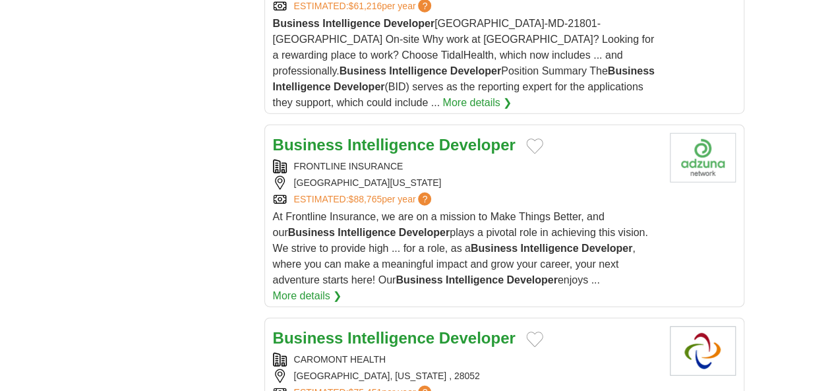
click at [449, 369] on div "[GEOGRAPHIC_DATA], [US_STATE] , 28052" at bounding box center [466, 376] width 386 height 14
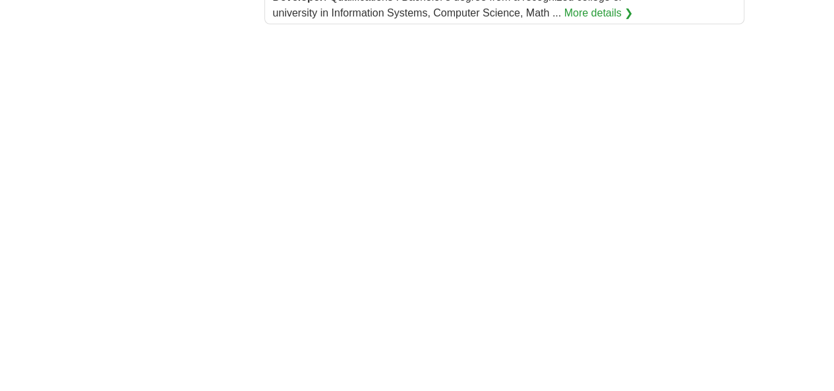
scroll to position [2043, 0]
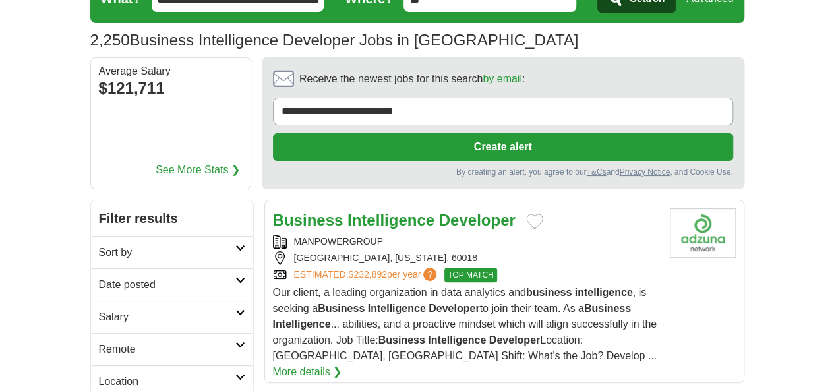
click at [544, 235] on div "MANPOWERGROUP [GEOGRAPHIC_DATA], [US_STATE], 60018 ESTIMATED: $232,892 per year…" at bounding box center [466, 258] width 386 height 47
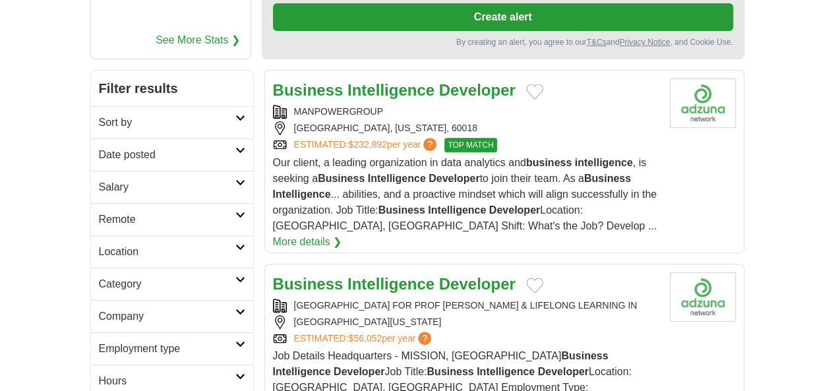
scroll to position [198, 0]
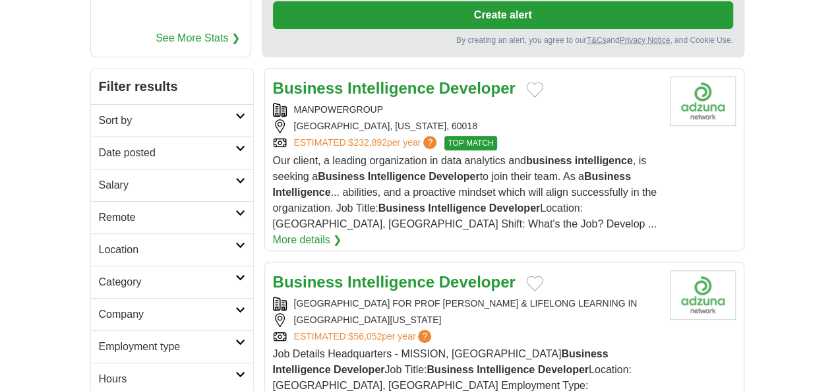
click at [506, 329] on div "ESTIMATED: $56,052 per year ?" at bounding box center [466, 336] width 386 height 14
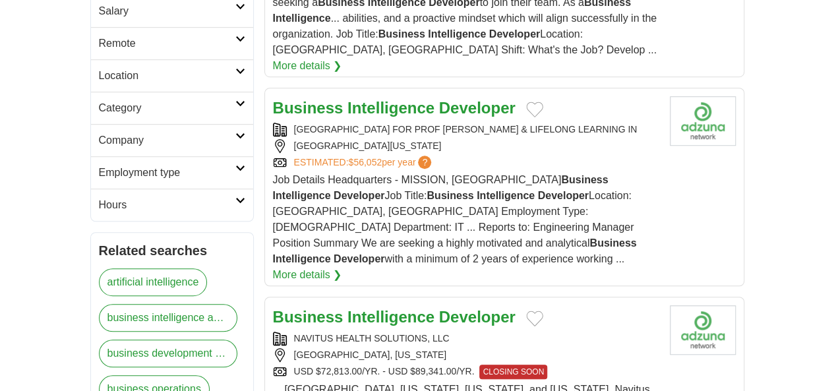
scroll to position [395, 0]
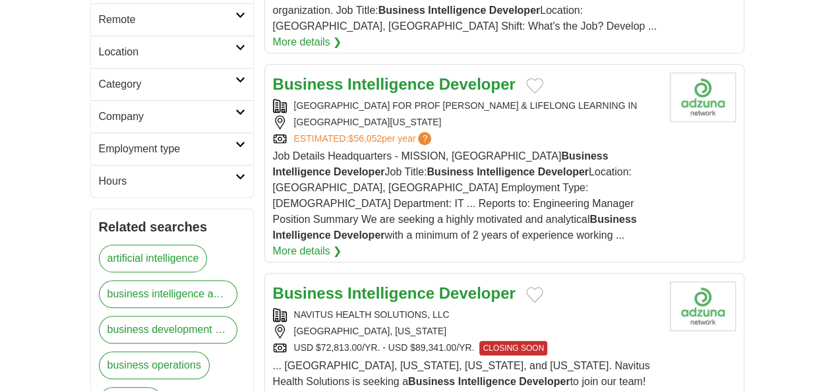
click at [538, 324] on div "MADISON, WISCONSIN" at bounding box center [466, 331] width 386 height 14
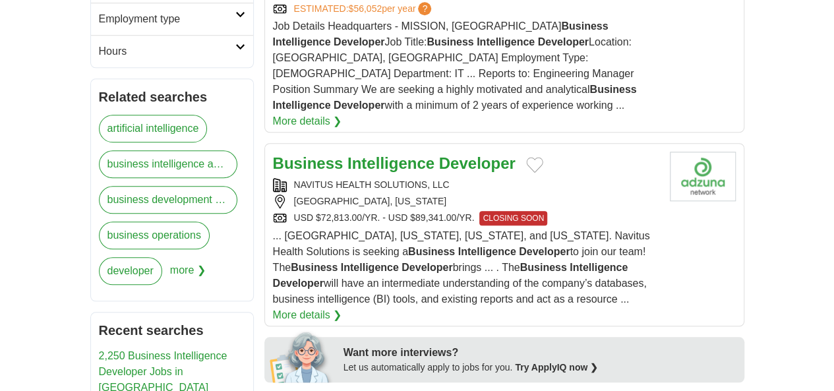
scroll to position [527, 0]
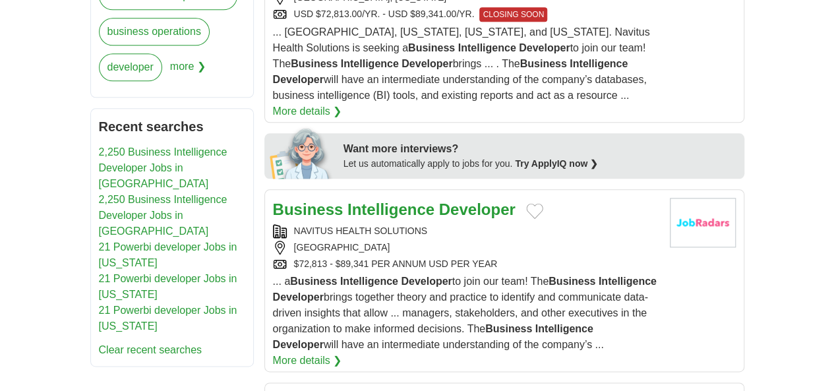
scroll to position [791, 0]
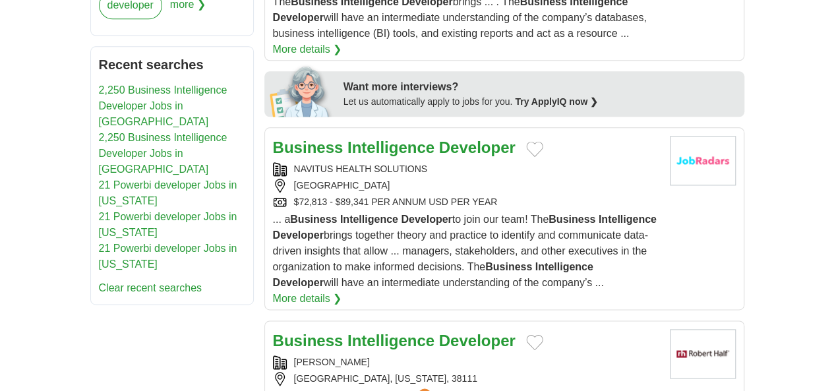
click at [435, 388] on div "ESTIMATED: $53,671 per year ?" at bounding box center [466, 395] width 386 height 14
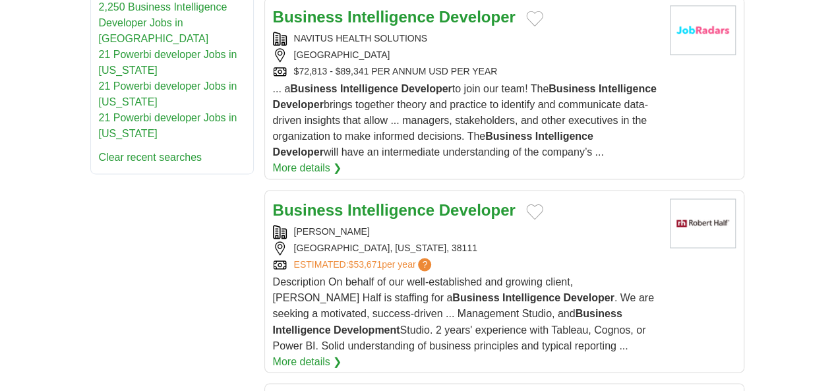
scroll to position [923, 0]
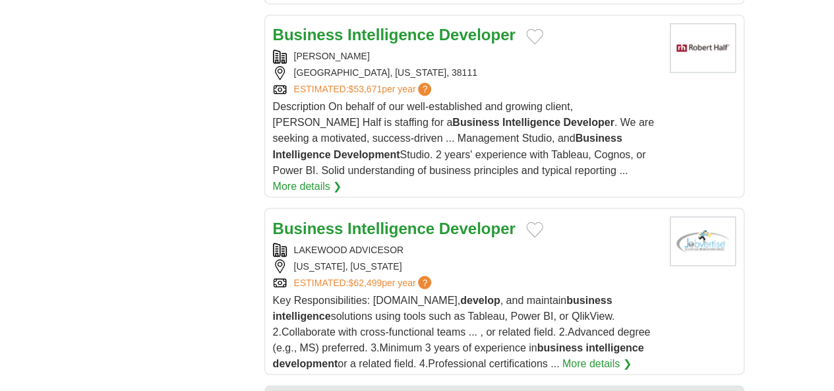
scroll to position [1120, 0]
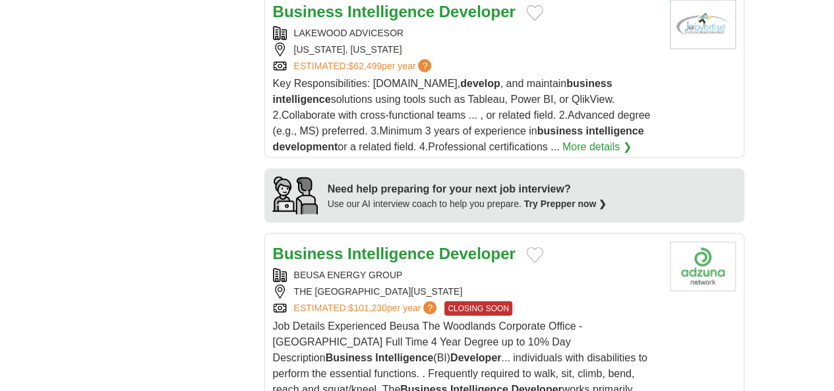
scroll to position [1318, 0]
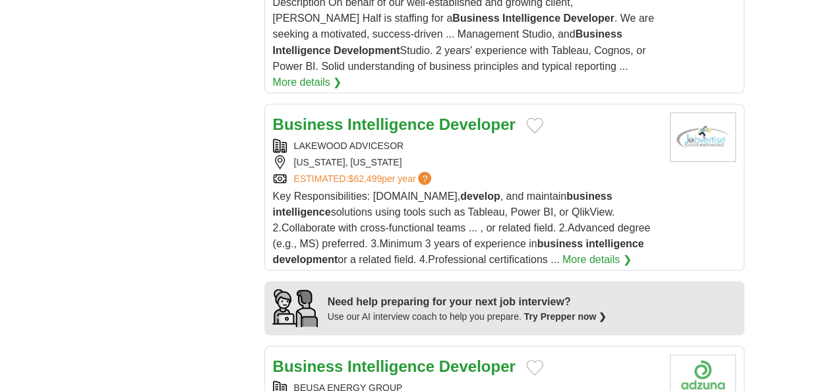
scroll to position [1186, 0]
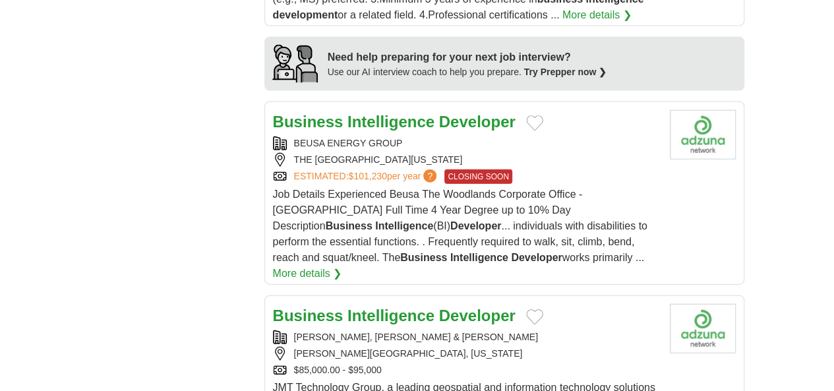
scroll to position [1450, 0]
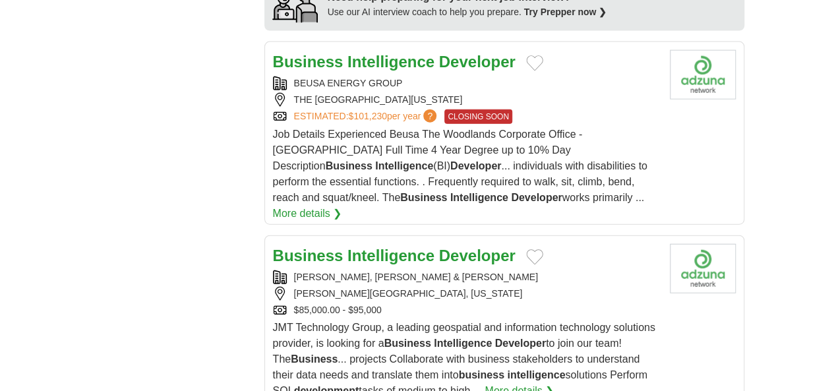
scroll to position [1581, 0]
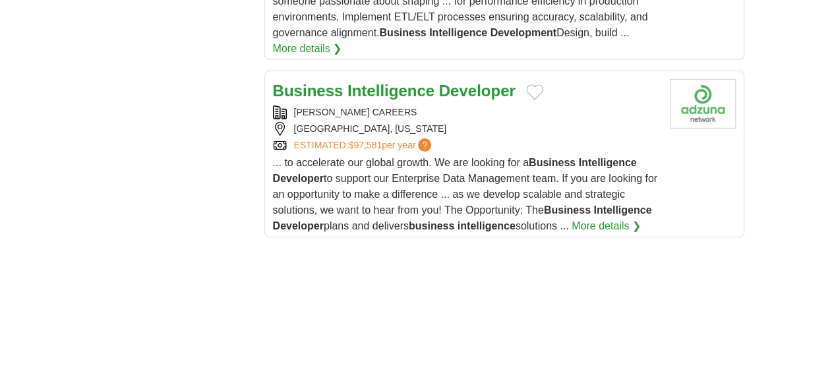
scroll to position [2043, 0]
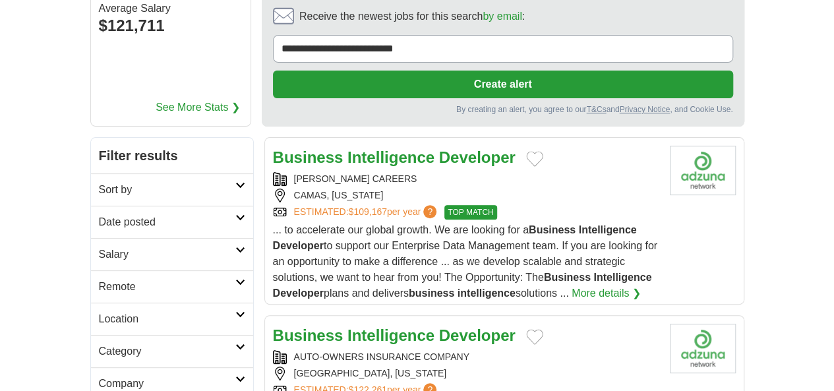
scroll to position [132, 0]
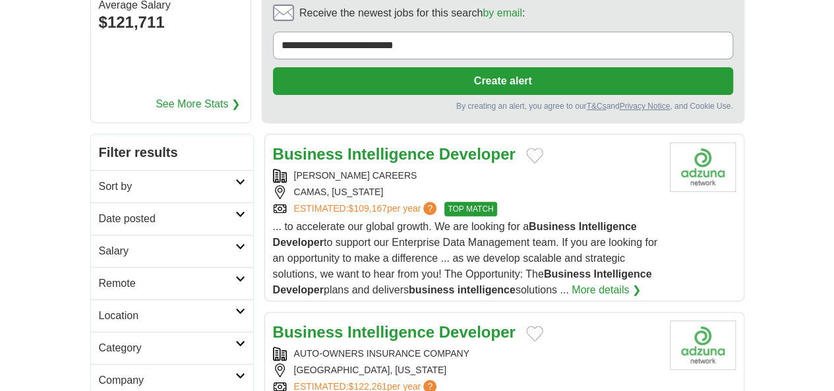
click at [463, 363] on div "[GEOGRAPHIC_DATA], [US_STATE]" at bounding box center [466, 370] width 386 height 14
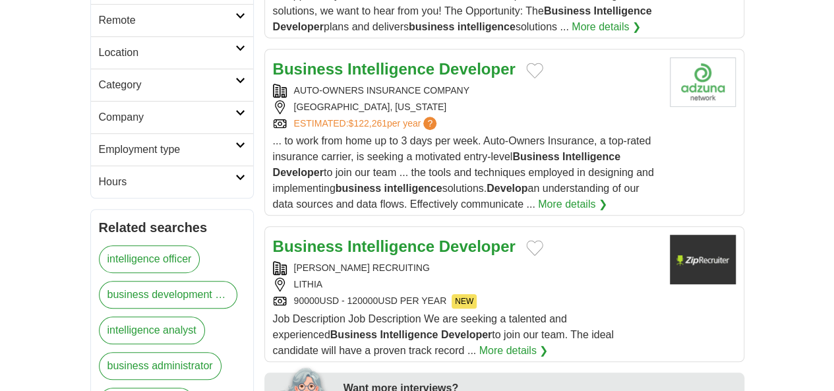
scroll to position [395, 0]
click at [486, 293] on div "90000USD - 120000USD PER YEAR NEW" at bounding box center [466, 300] width 386 height 14
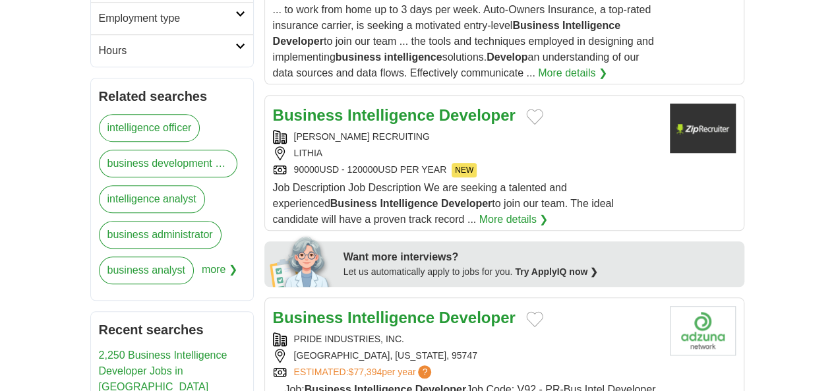
scroll to position [527, 0]
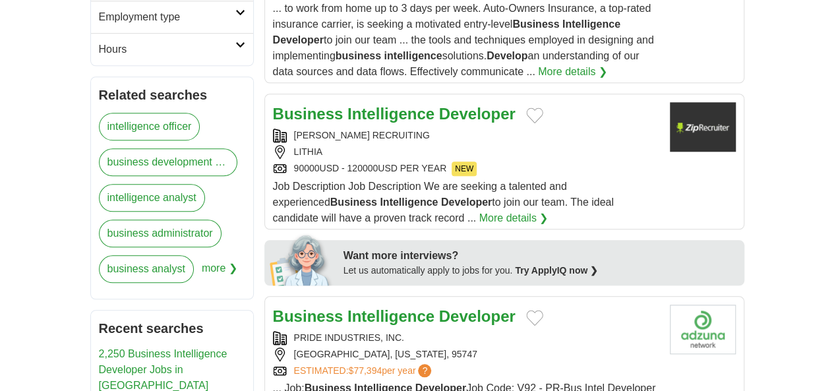
click at [492, 364] on div "ESTIMATED: $77,394 per year ?" at bounding box center [466, 371] width 386 height 14
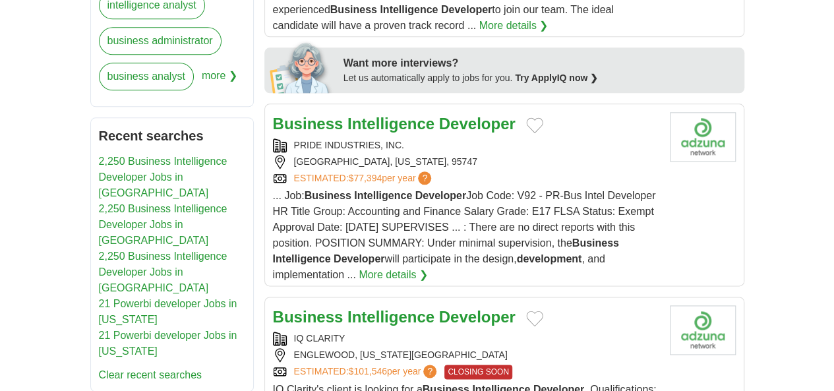
scroll to position [857, 0]
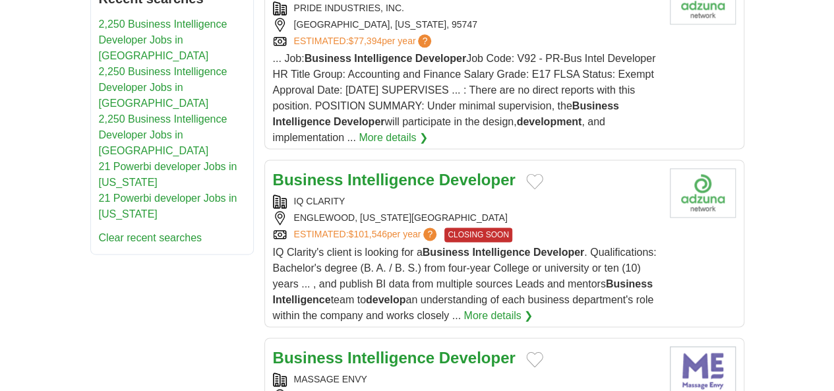
click at [468, 389] on div "[GEOGRAPHIC_DATA], [US_STATE], 85260" at bounding box center [466, 396] width 386 height 14
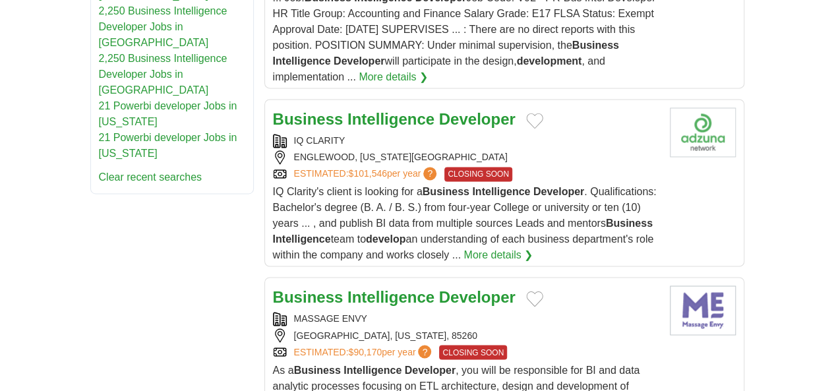
scroll to position [988, 0]
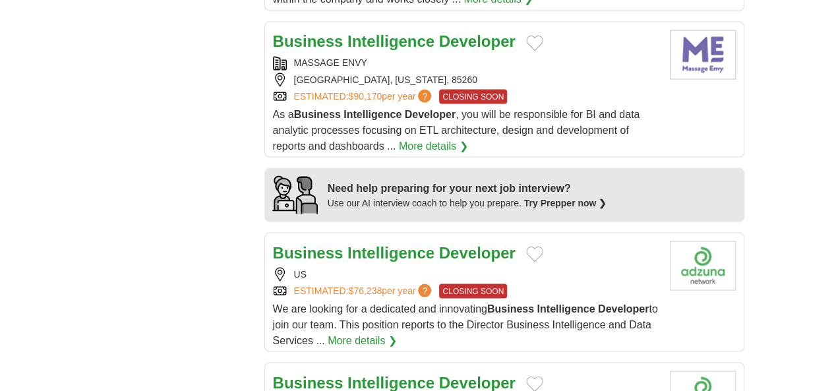
scroll to position [1186, 0]
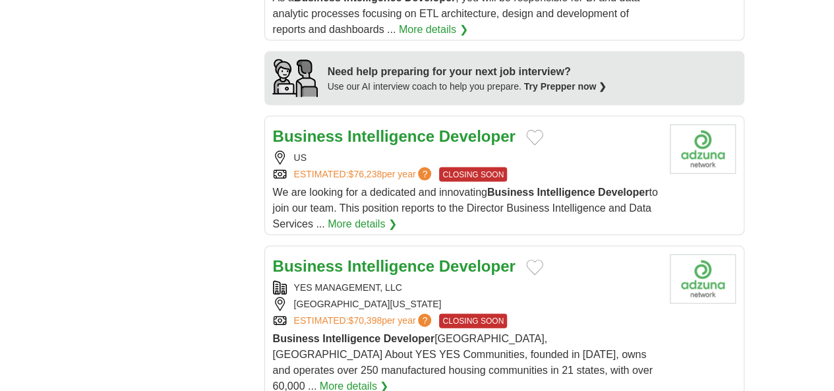
scroll to position [1318, 0]
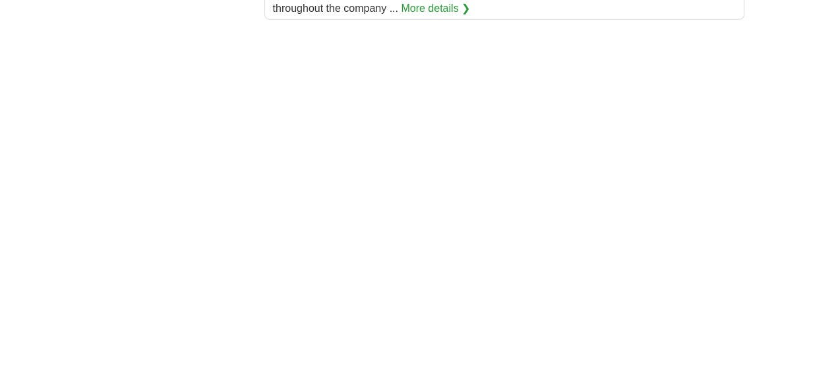
scroll to position [1977, 0]
